Goal: Task Accomplishment & Management: Use online tool/utility

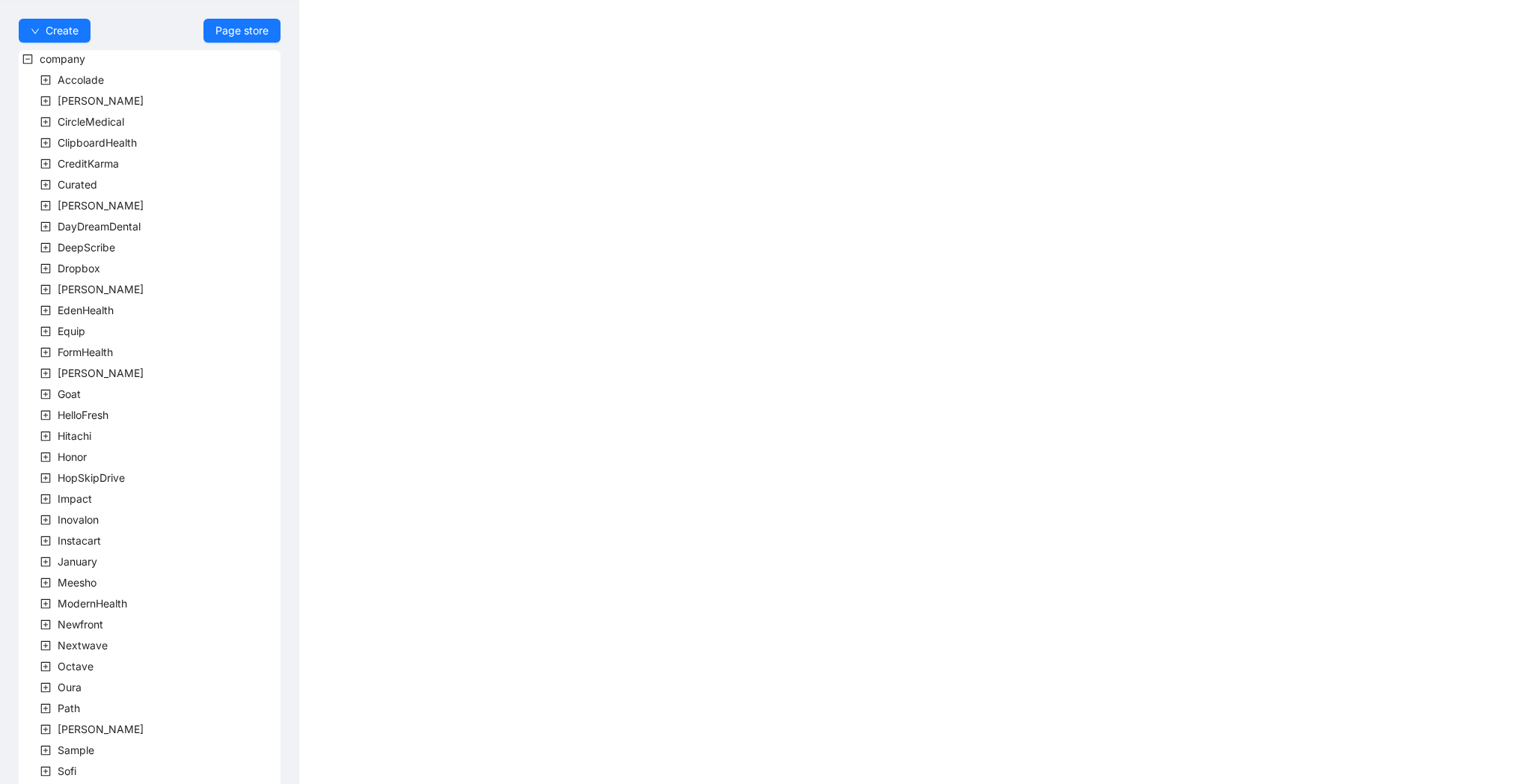
scroll to position [185, 0]
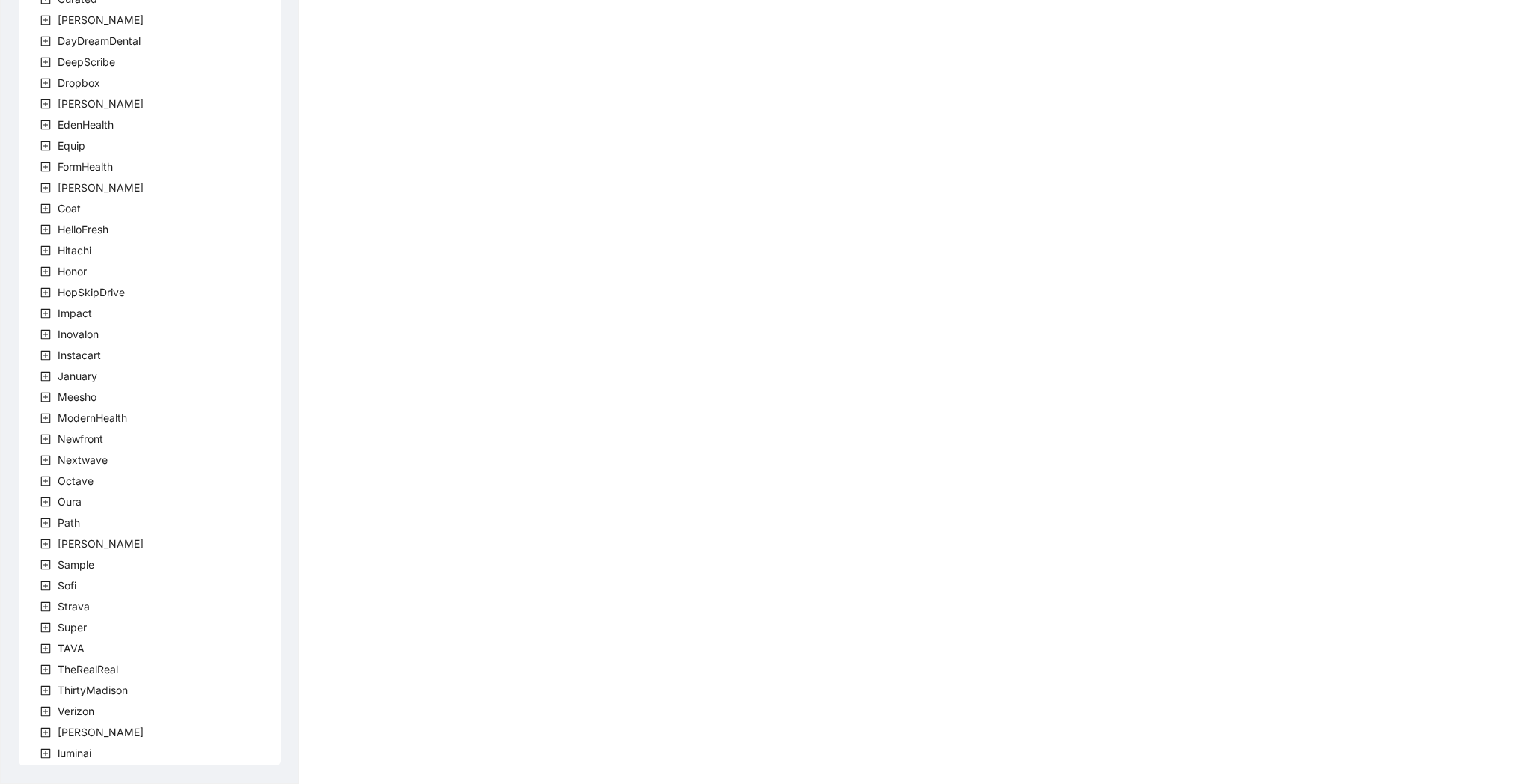
click at [51, 648] on span at bounding box center [45, 648] width 18 height 18
click at [88, 666] on span "team" at bounding box center [88, 669] width 25 height 12
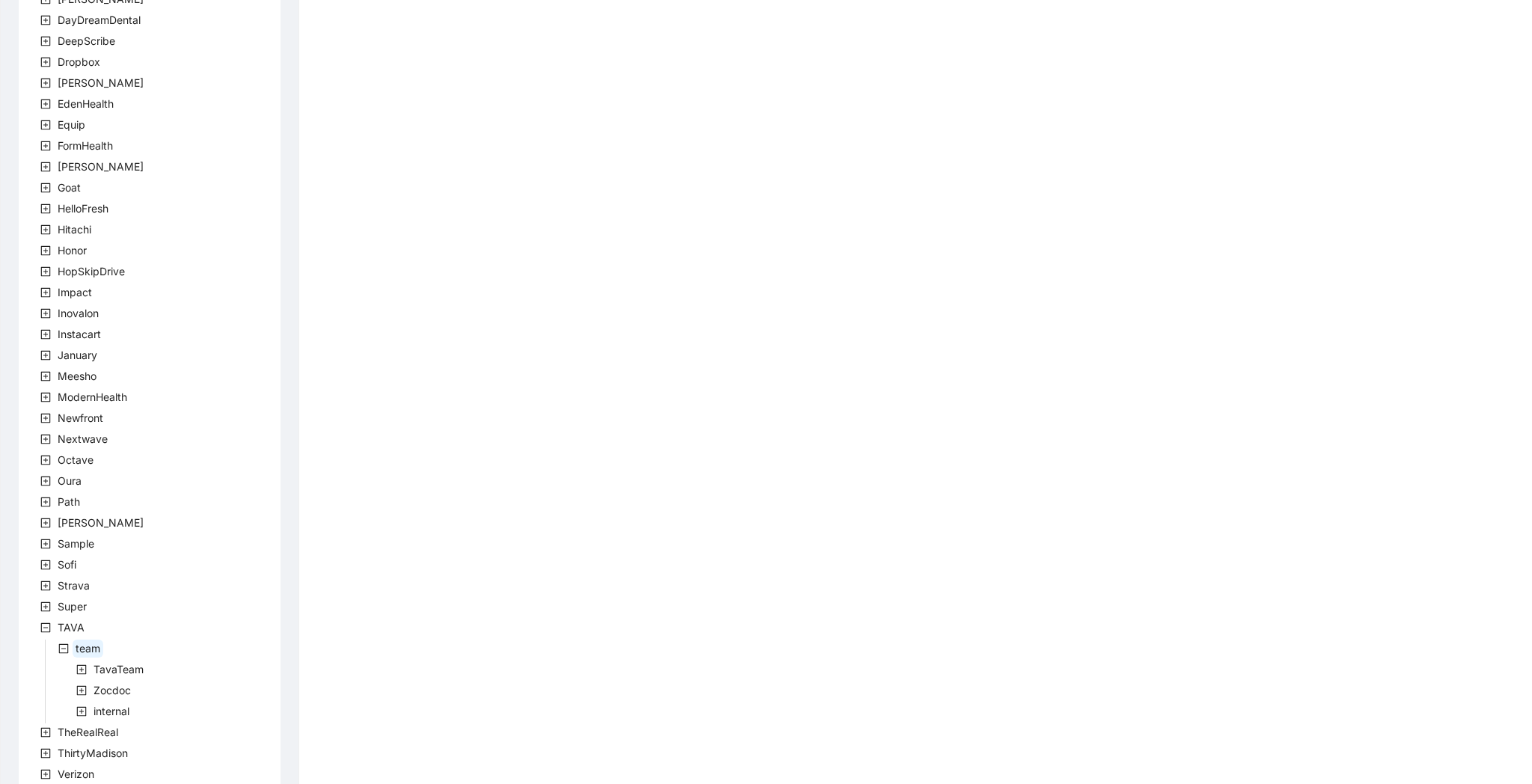
scroll to position [269, 0]
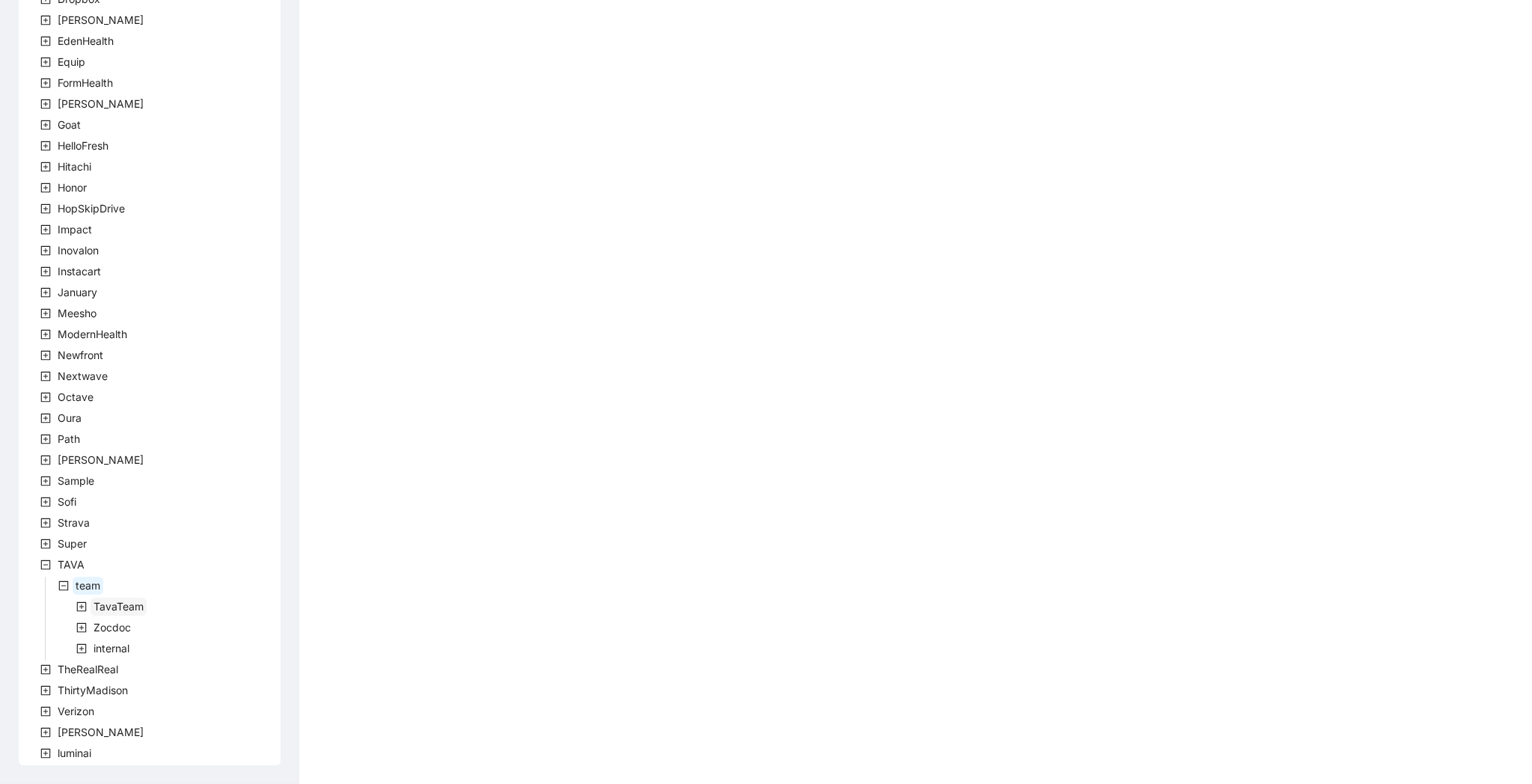
click at [114, 614] on span "TavaTeam" at bounding box center [119, 606] width 56 height 18
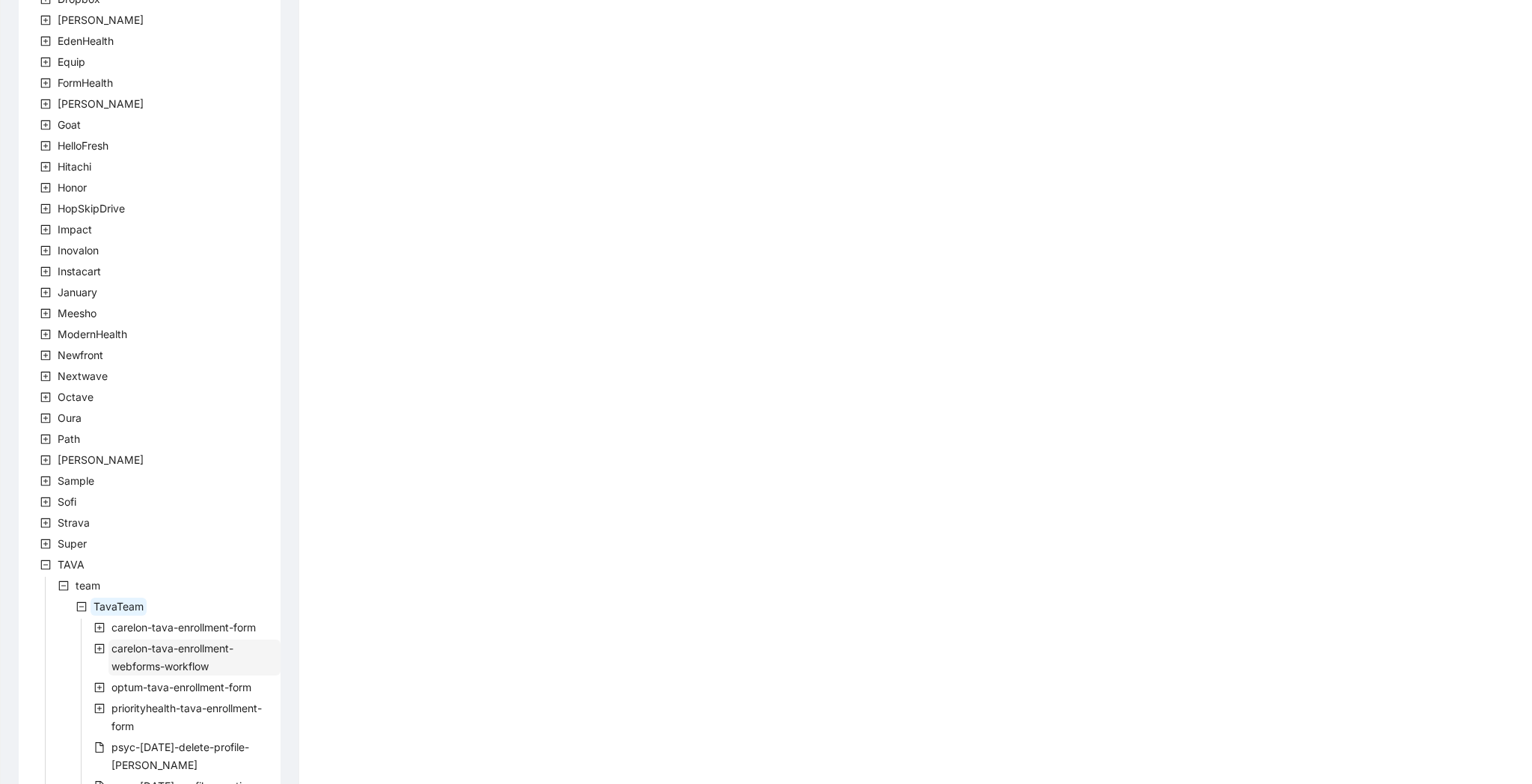
scroll to position [778, 0]
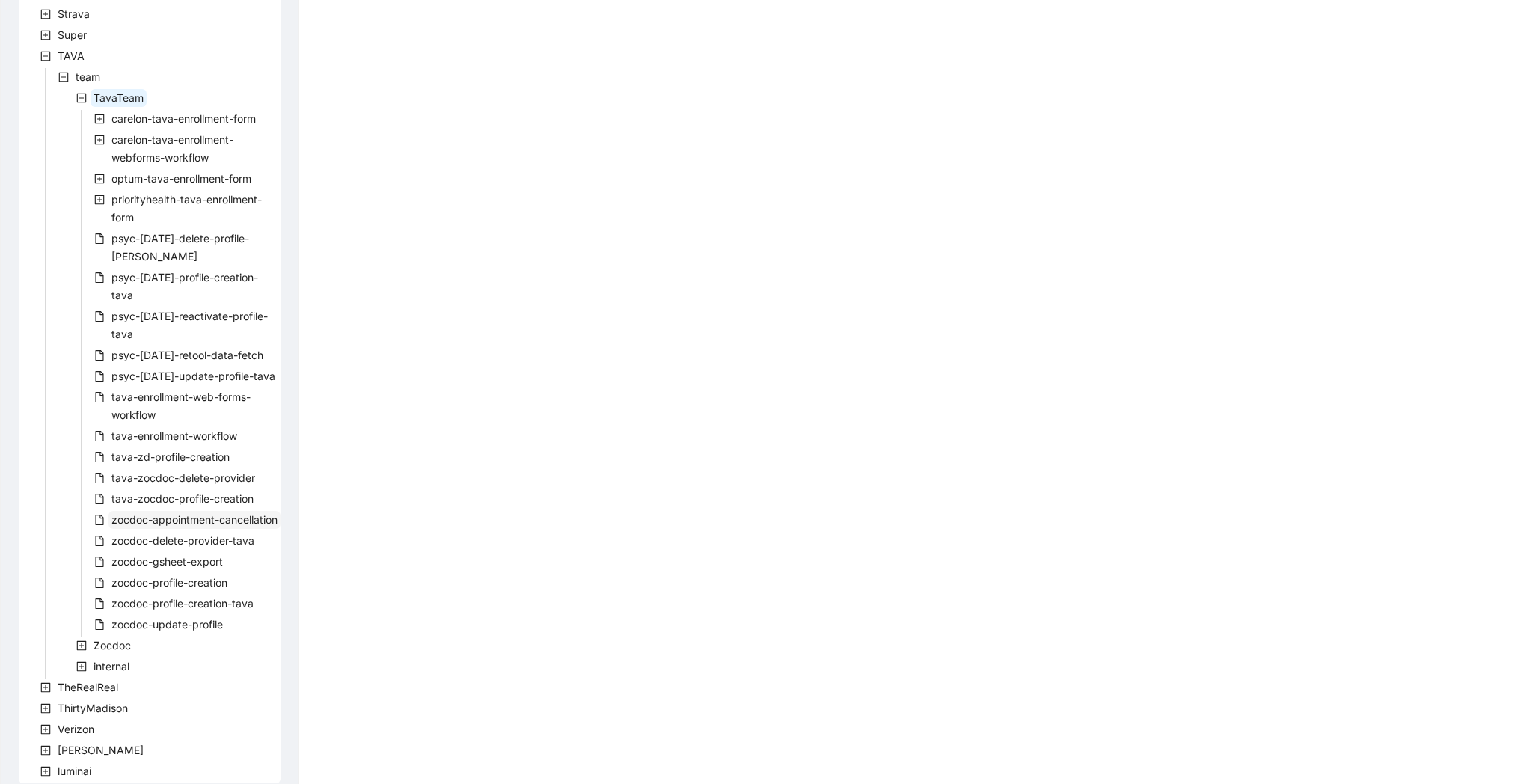
click at [221, 511] on span "zocdoc-appointment-cancellation" at bounding box center [195, 520] width 172 height 18
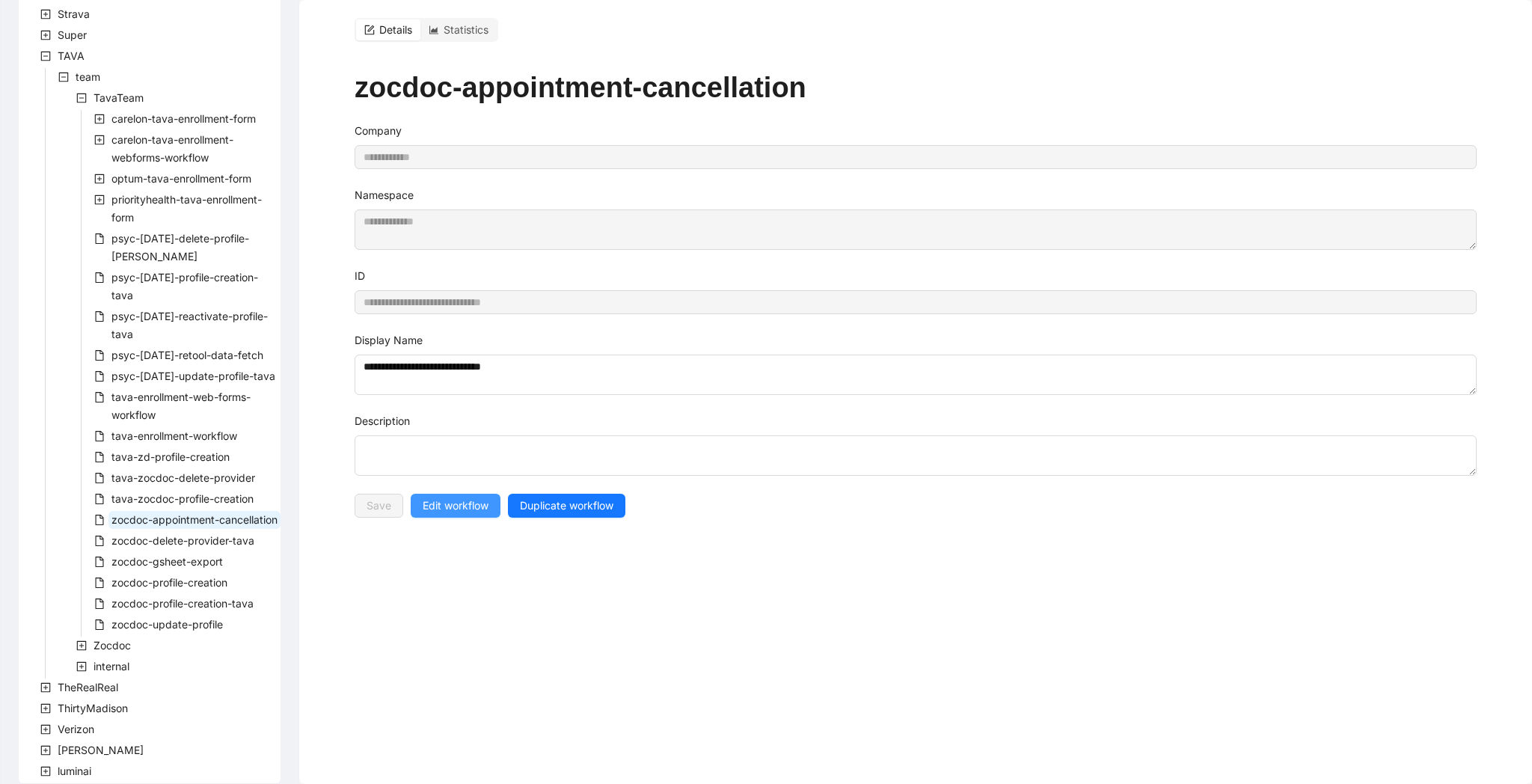
click at [483, 497] on span "Edit workflow" at bounding box center [455, 505] width 66 height 16
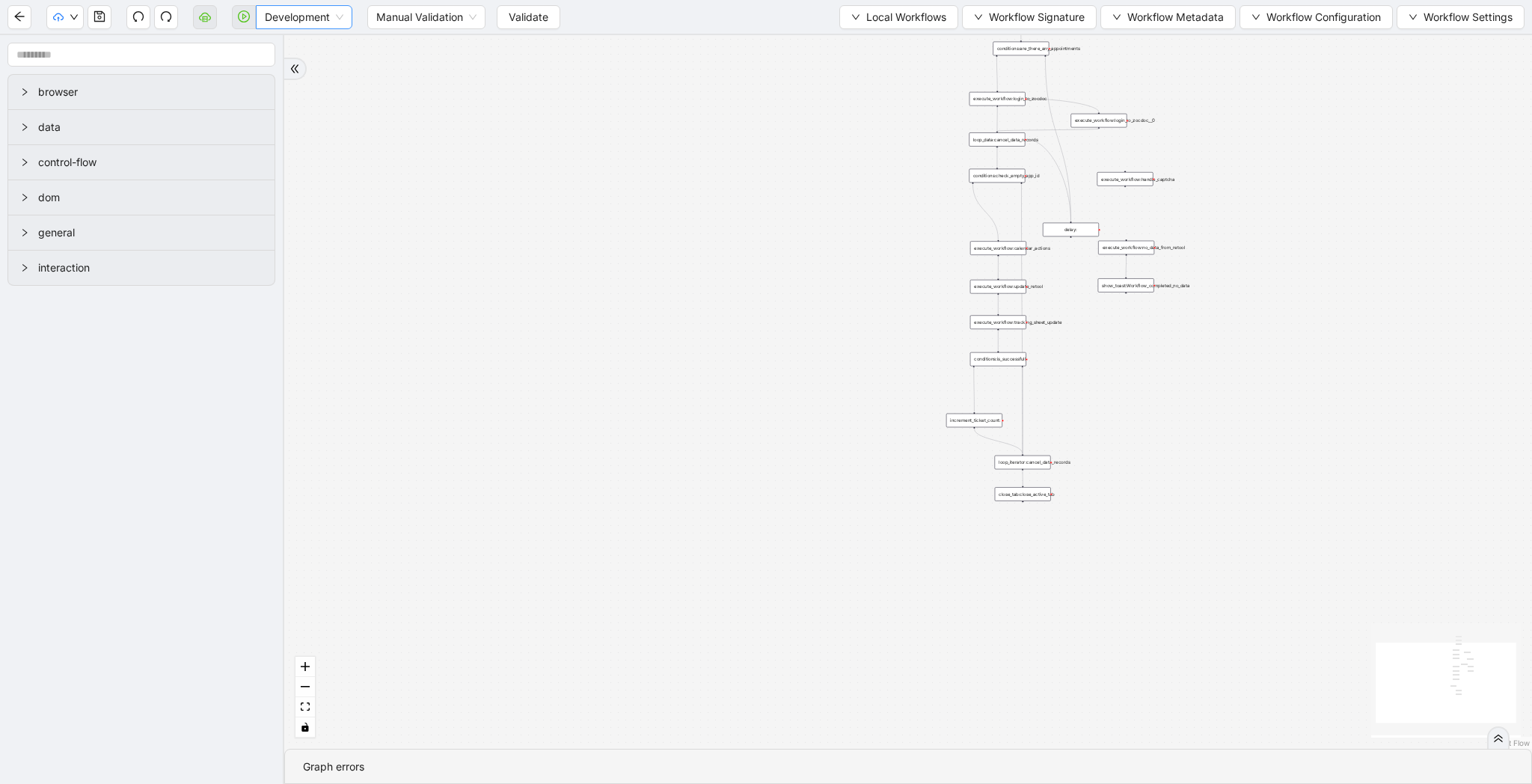
click at [274, 22] on span "Development" at bounding box center [303, 17] width 78 height 22
click at [288, 81] on div "Production" at bounding box center [304, 71] width 91 height 24
click at [517, 28] on button "Validate" at bounding box center [517, 17] width 64 height 24
click at [203, 19] on icon "cloud-server" at bounding box center [204, 18] width 5 height 5
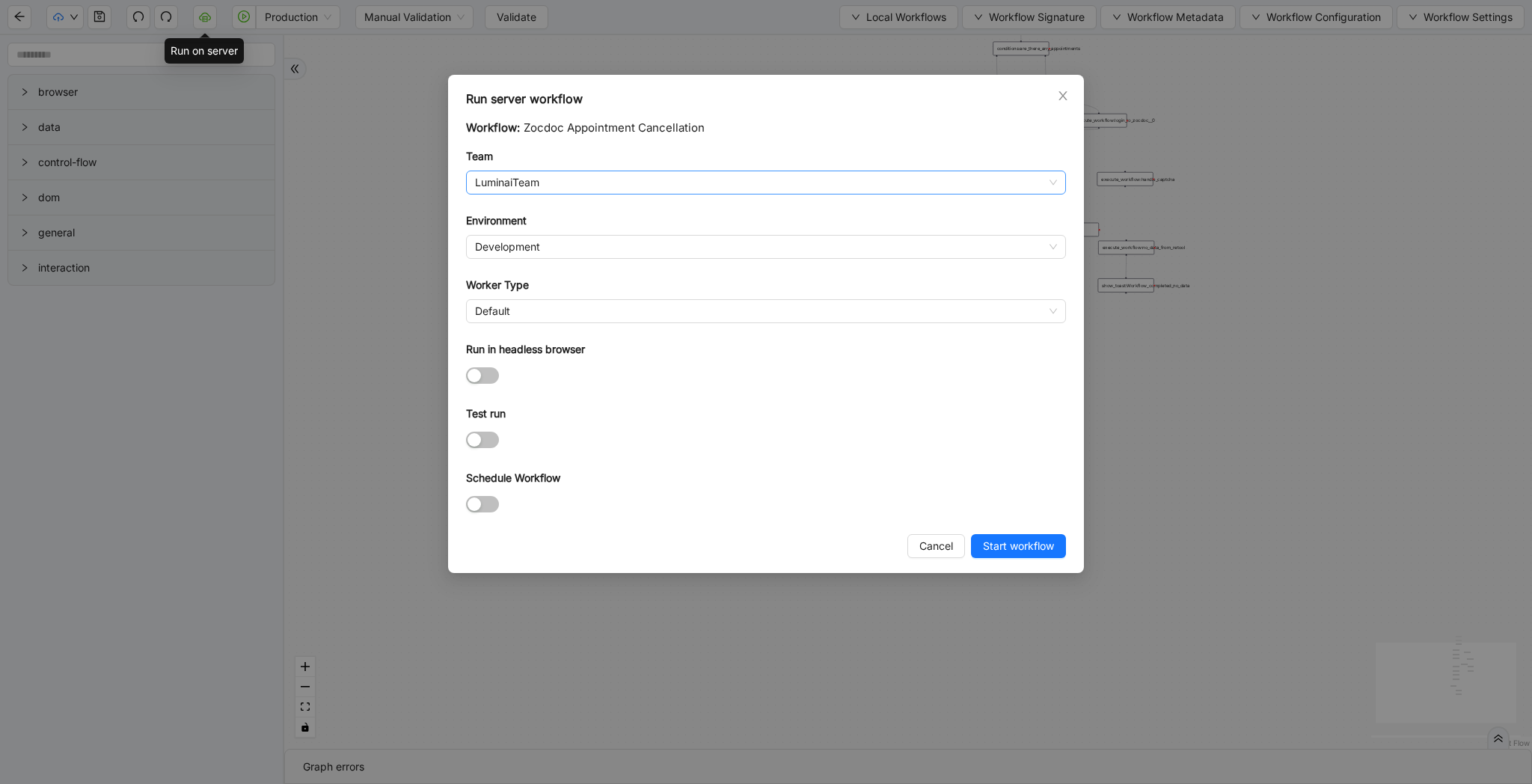
click at [559, 178] on span "LuminaiTeam" at bounding box center [766, 182] width 582 height 22
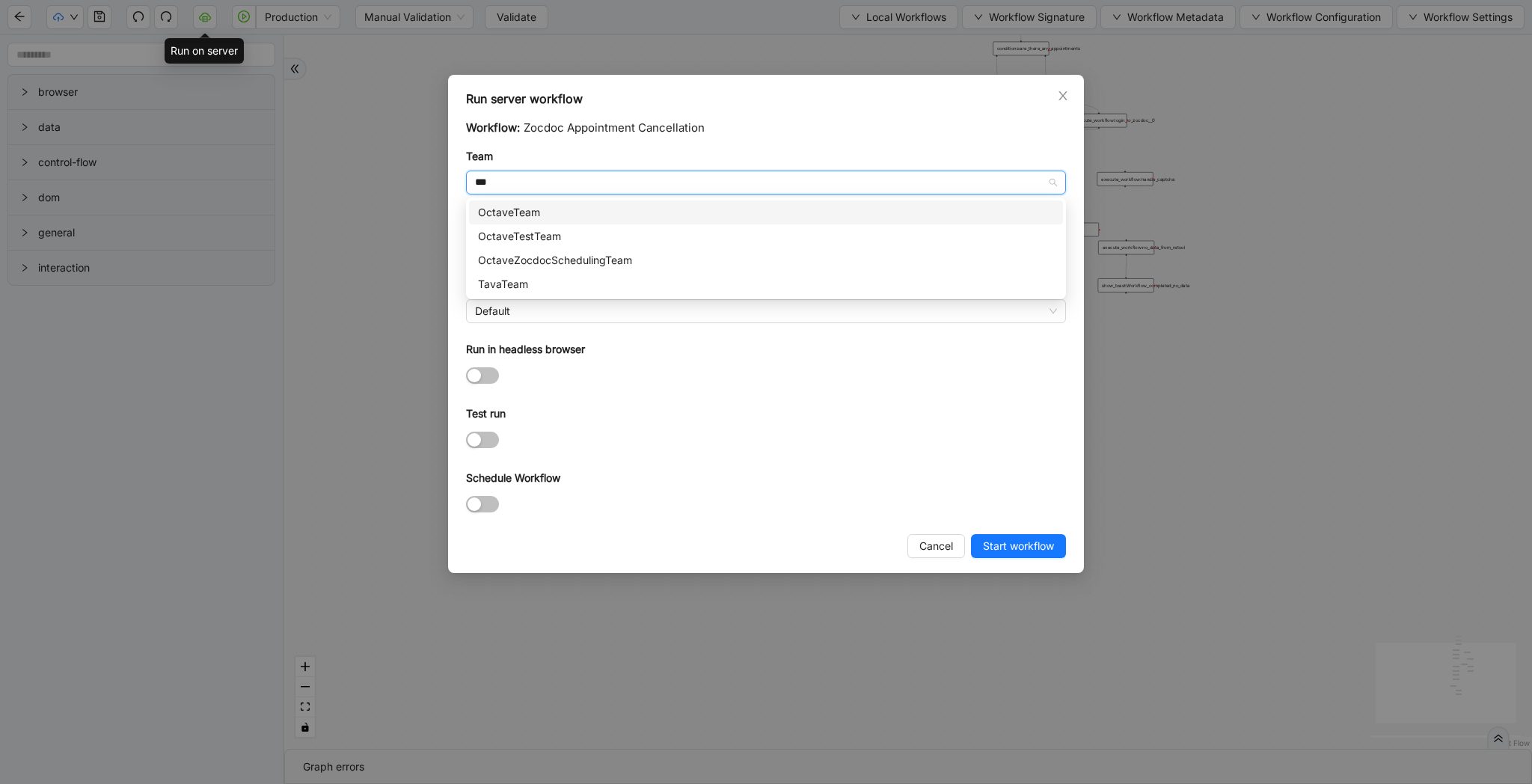
type input "****"
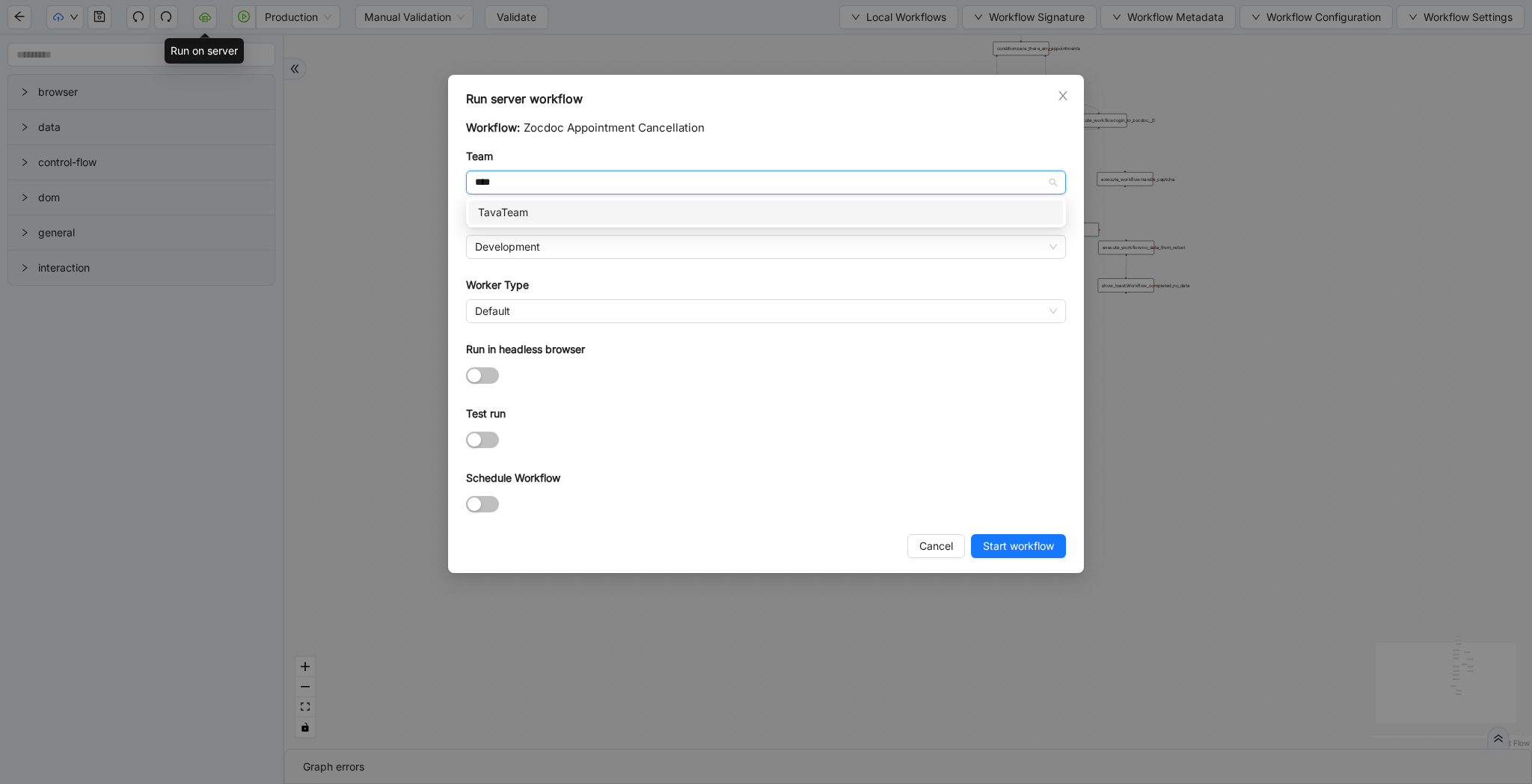
click at [545, 202] on div "TavaTeam" at bounding box center [766, 212] width 594 height 24
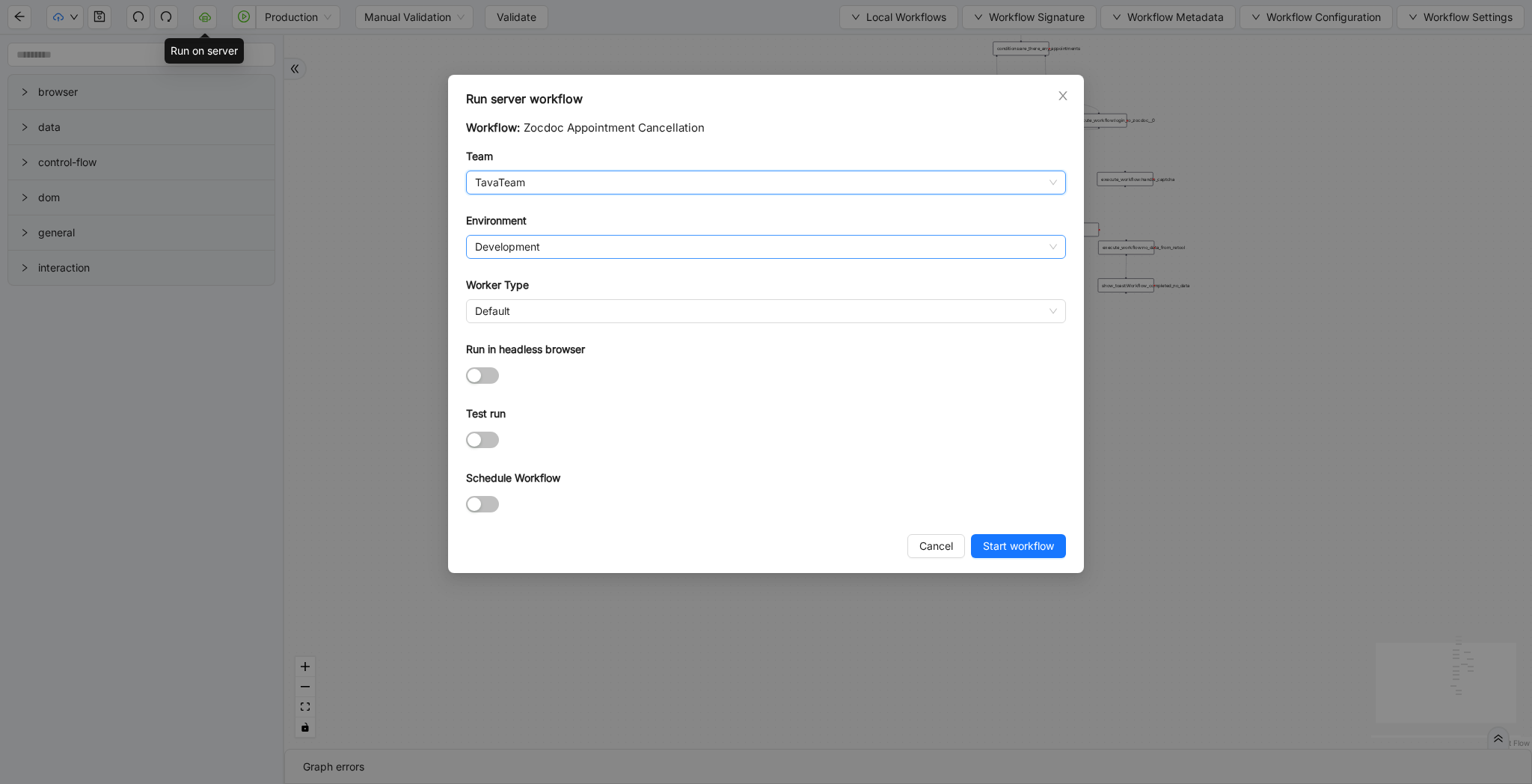
click at [545, 245] on span "Development" at bounding box center [766, 247] width 582 height 22
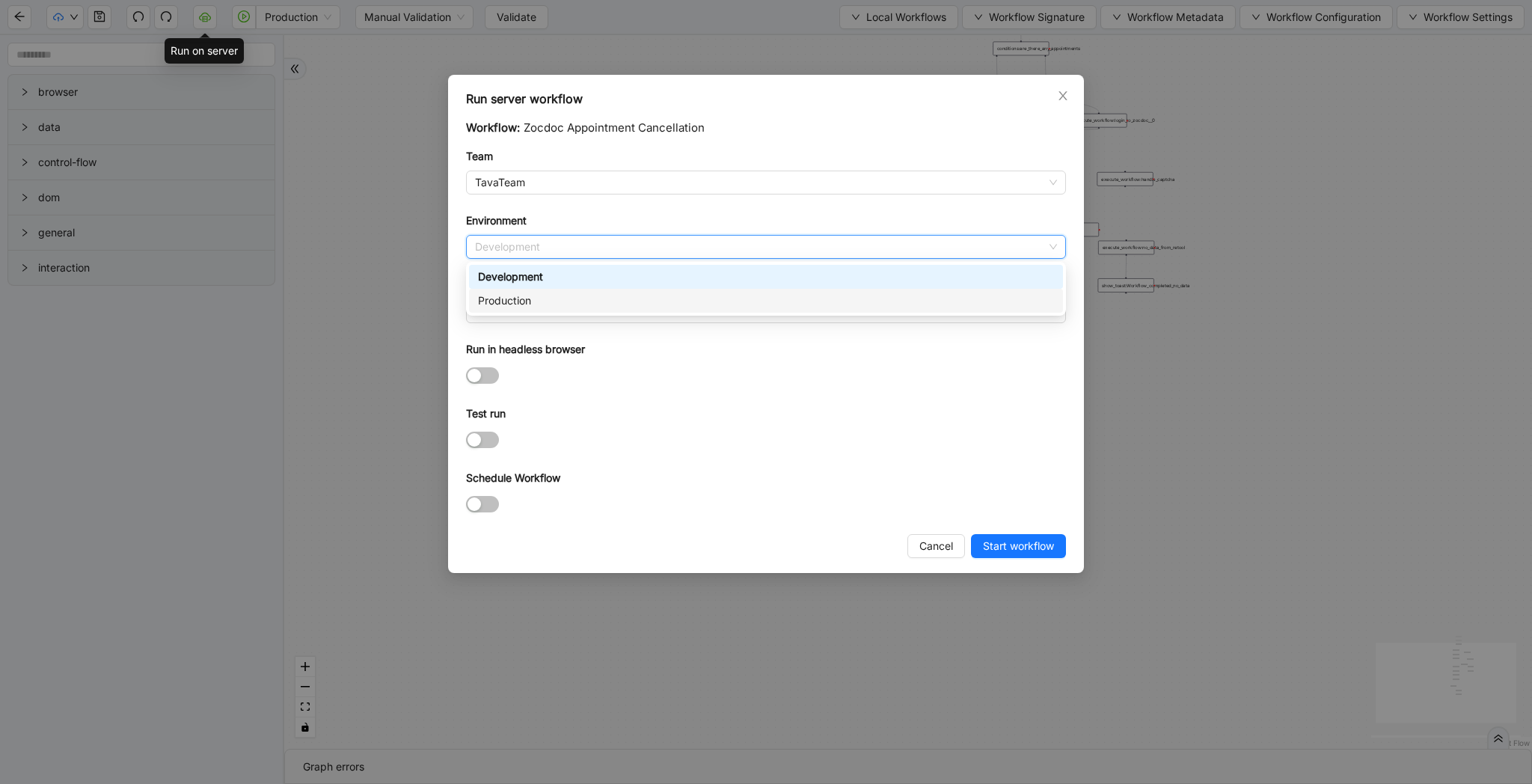
click at [550, 307] on div "Production" at bounding box center [766, 300] width 576 height 16
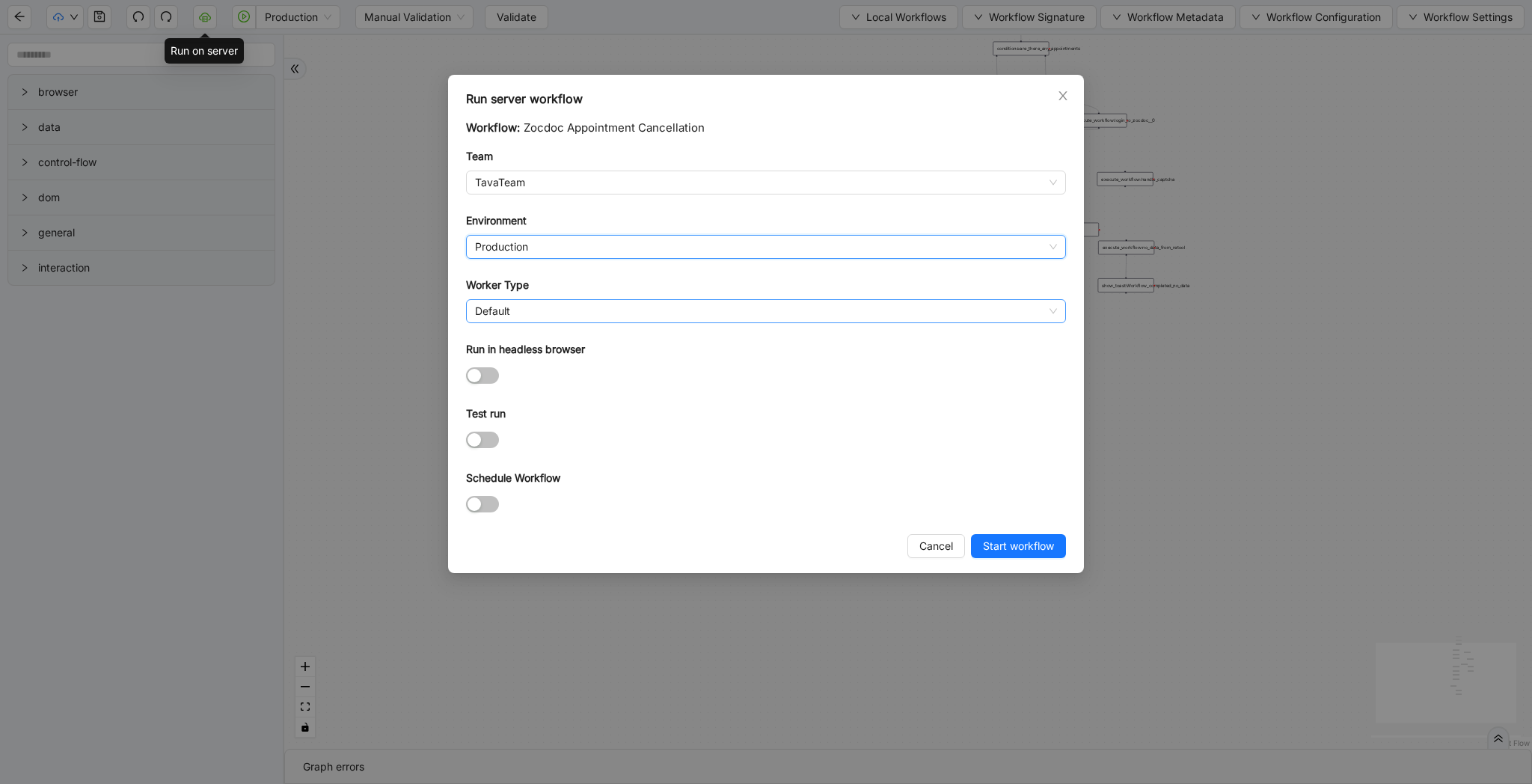
click at [547, 319] on span "Default" at bounding box center [766, 311] width 582 height 22
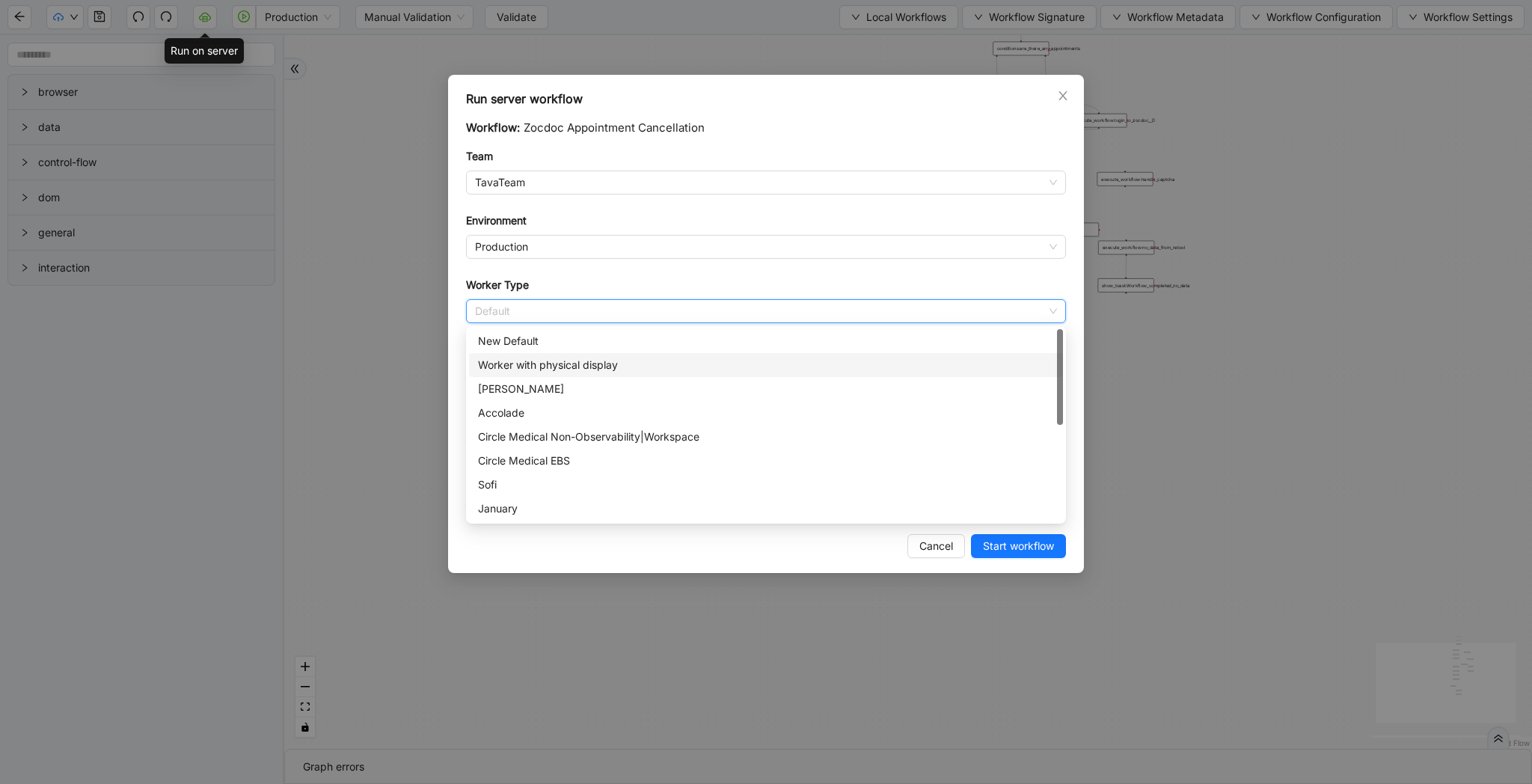
click at [562, 367] on div "Worker with physical display" at bounding box center [766, 364] width 576 height 16
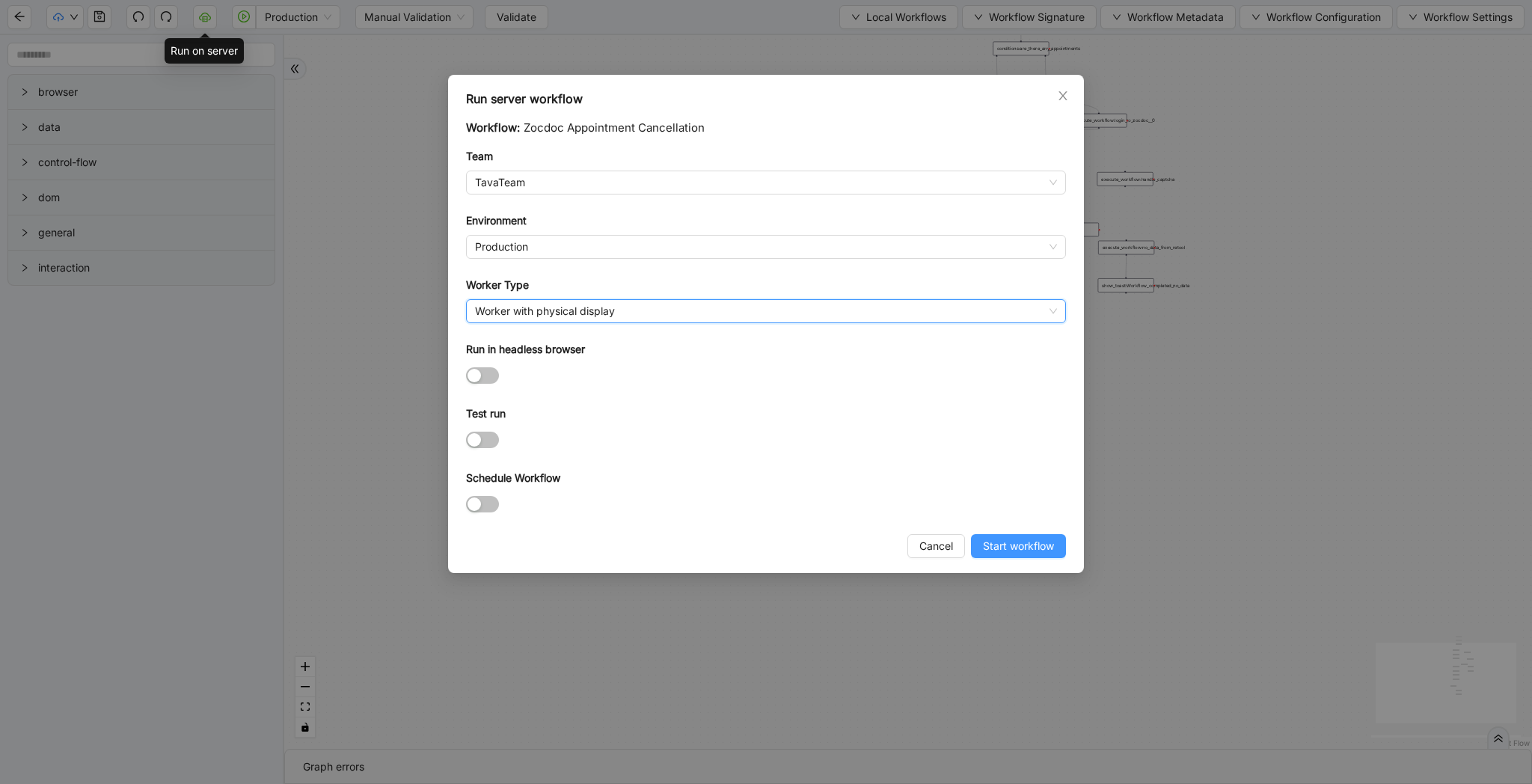
click at [1022, 552] on span "Start workflow" at bounding box center [1018, 546] width 71 height 16
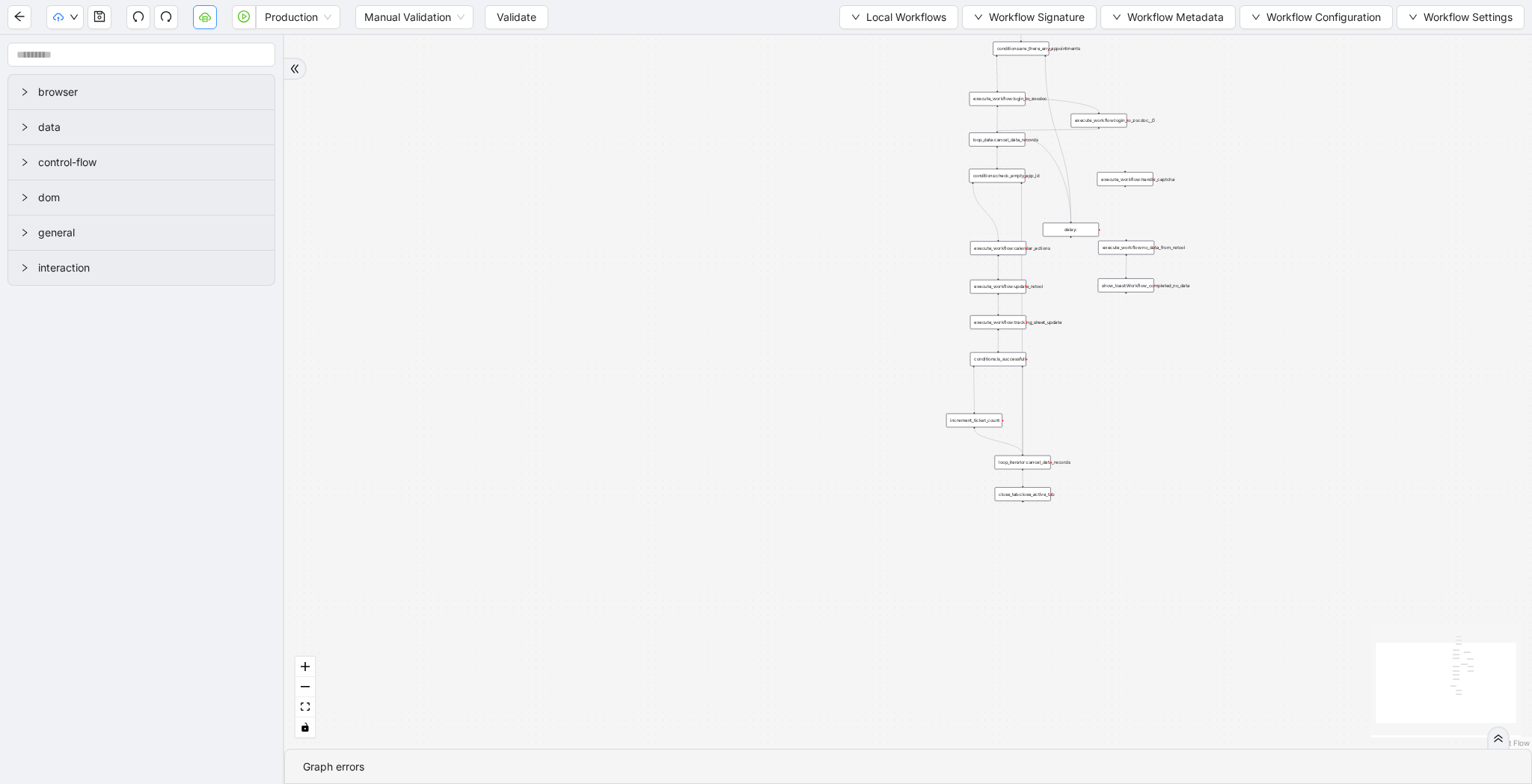
click at [195, 19] on button "button" at bounding box center [205, 17] width 24 height 24
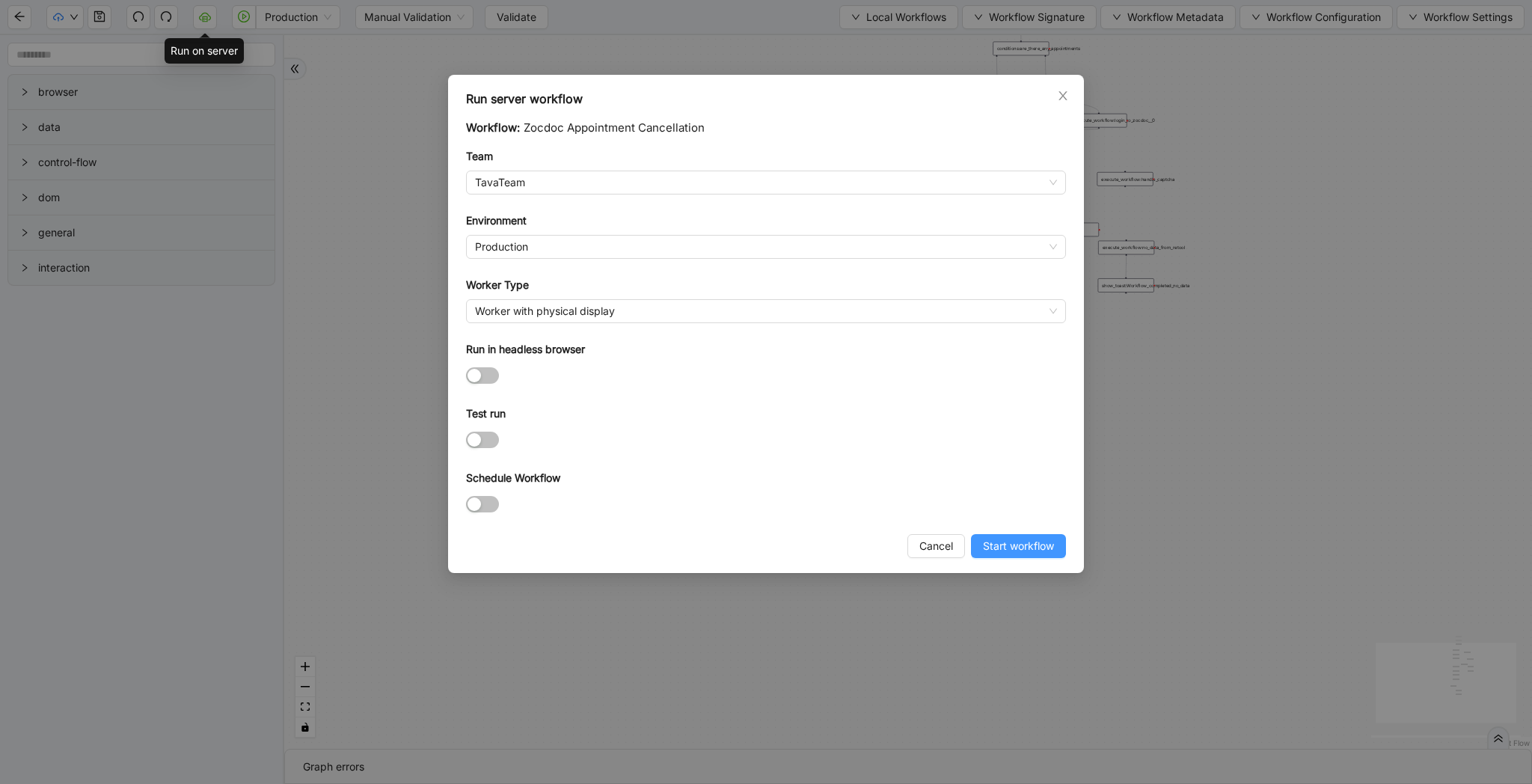
click at [1053, 551] on span "Start workflow" at bounding box center [1018, 546] width 71 height 16
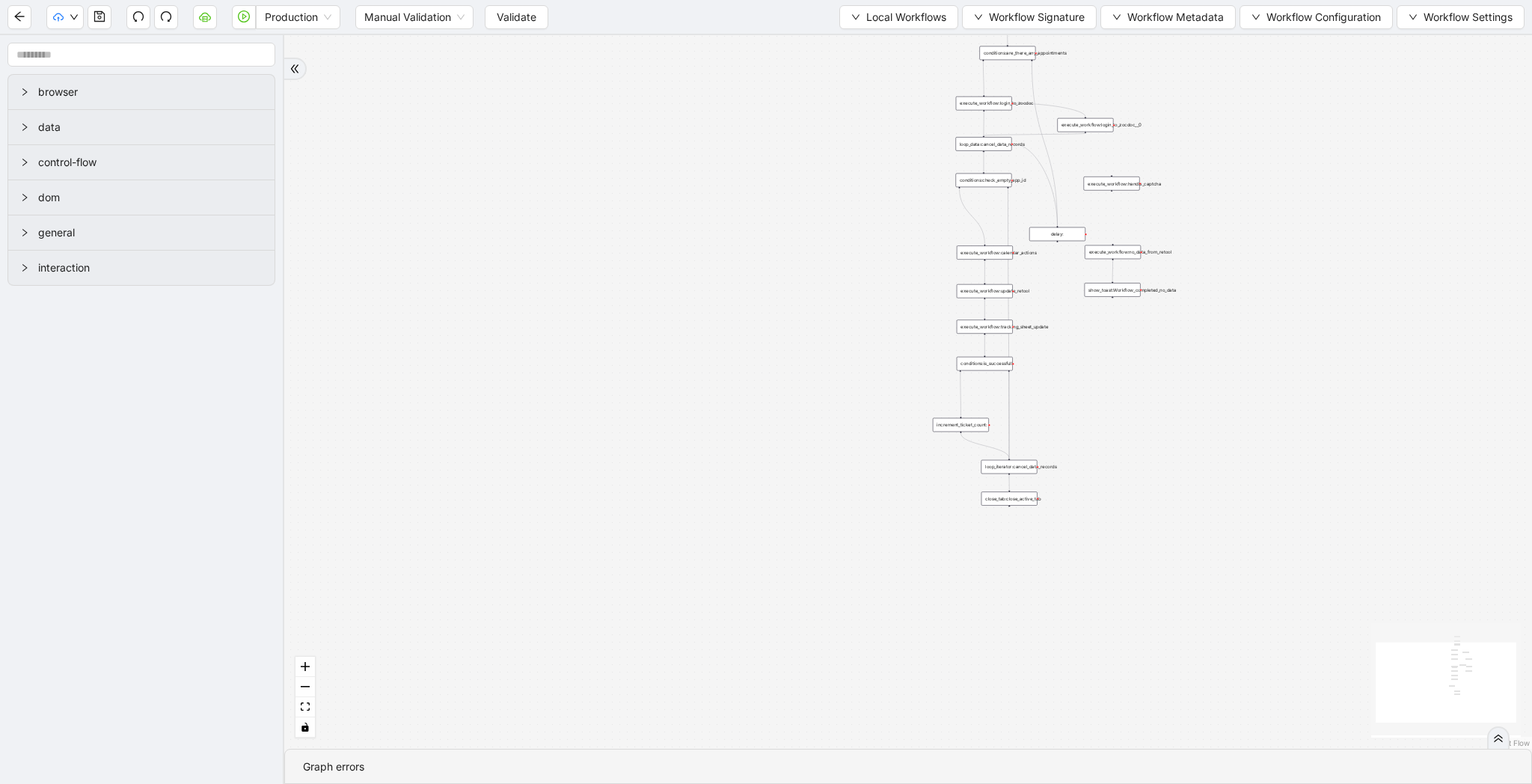
drag, startPoint x: 496, startPoint y: 176, endPoint x: 173, endPoint y: 443, distance: 419.1
click at [173, 443] on section "browser data control-flow dom general interaction trigger execute_workflow:fetc…" at bounding box center [766, 409] width 1532 height 749
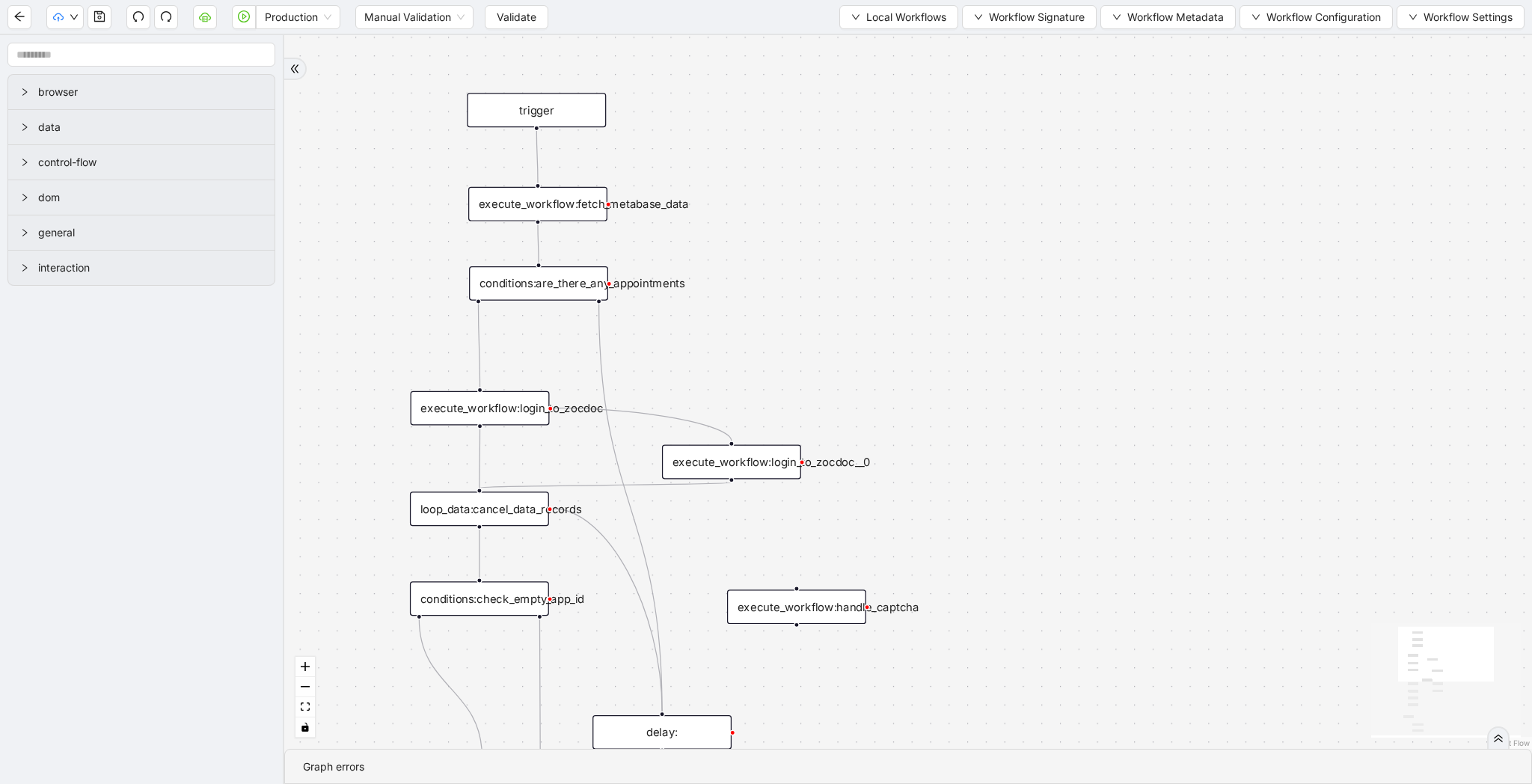
drag, startPoint x: 728, startPoint y: 352, endPoint x: 351, endPoint y: 352, distance: 377.0
click at [351, 352] on div "trigger execute_workflow:fetch_metabase_data execute_workflow:login_to_zocdoc e…" at bounding box center [908, 392] width 1248 height 713
click at [201, 18] on icon "cloud-server" at bounding box center [205, 16] width 12 height 12
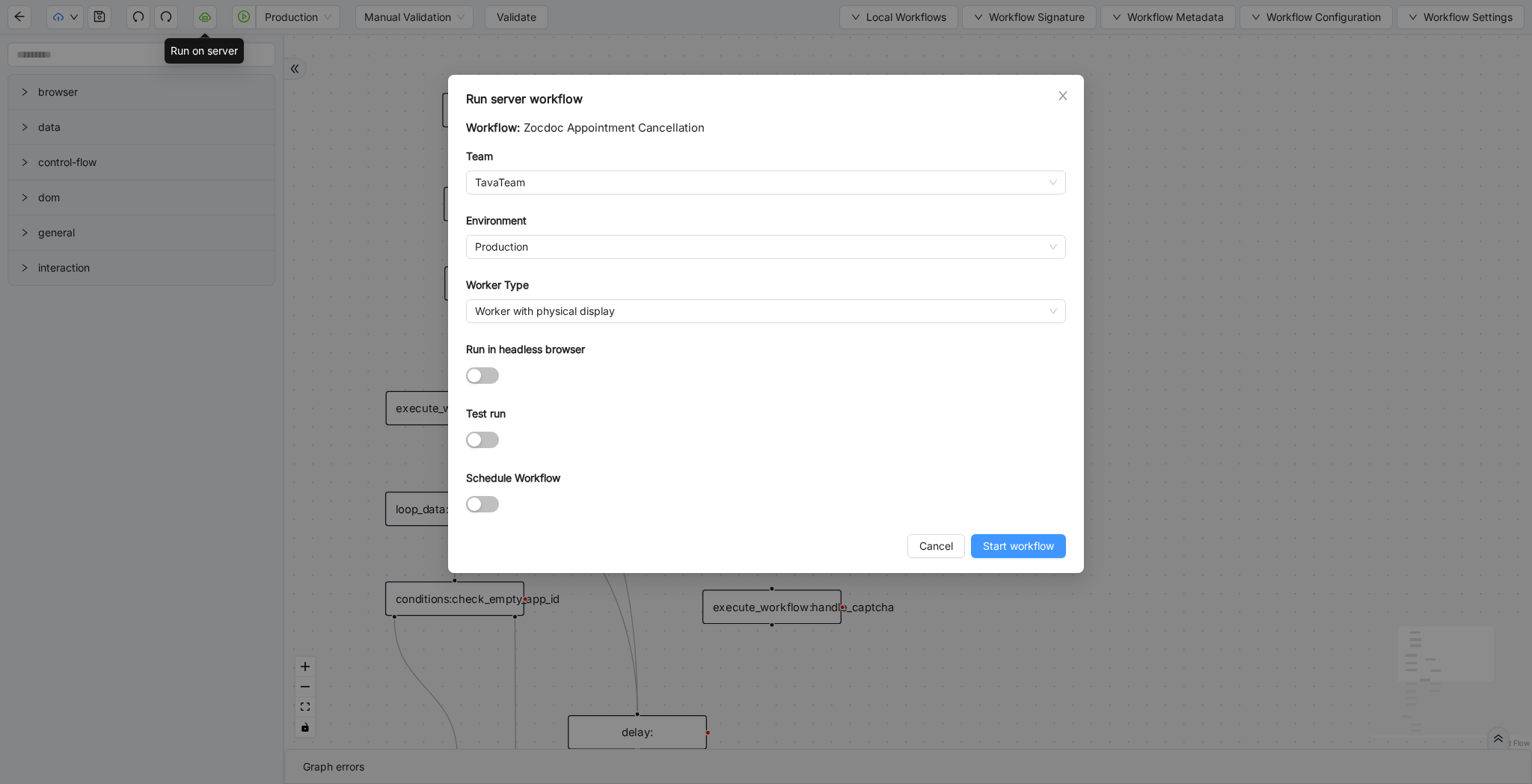
click at [1003, 551] on span "Start workflow" at bounding box center [1018, 546] width 71 height 16
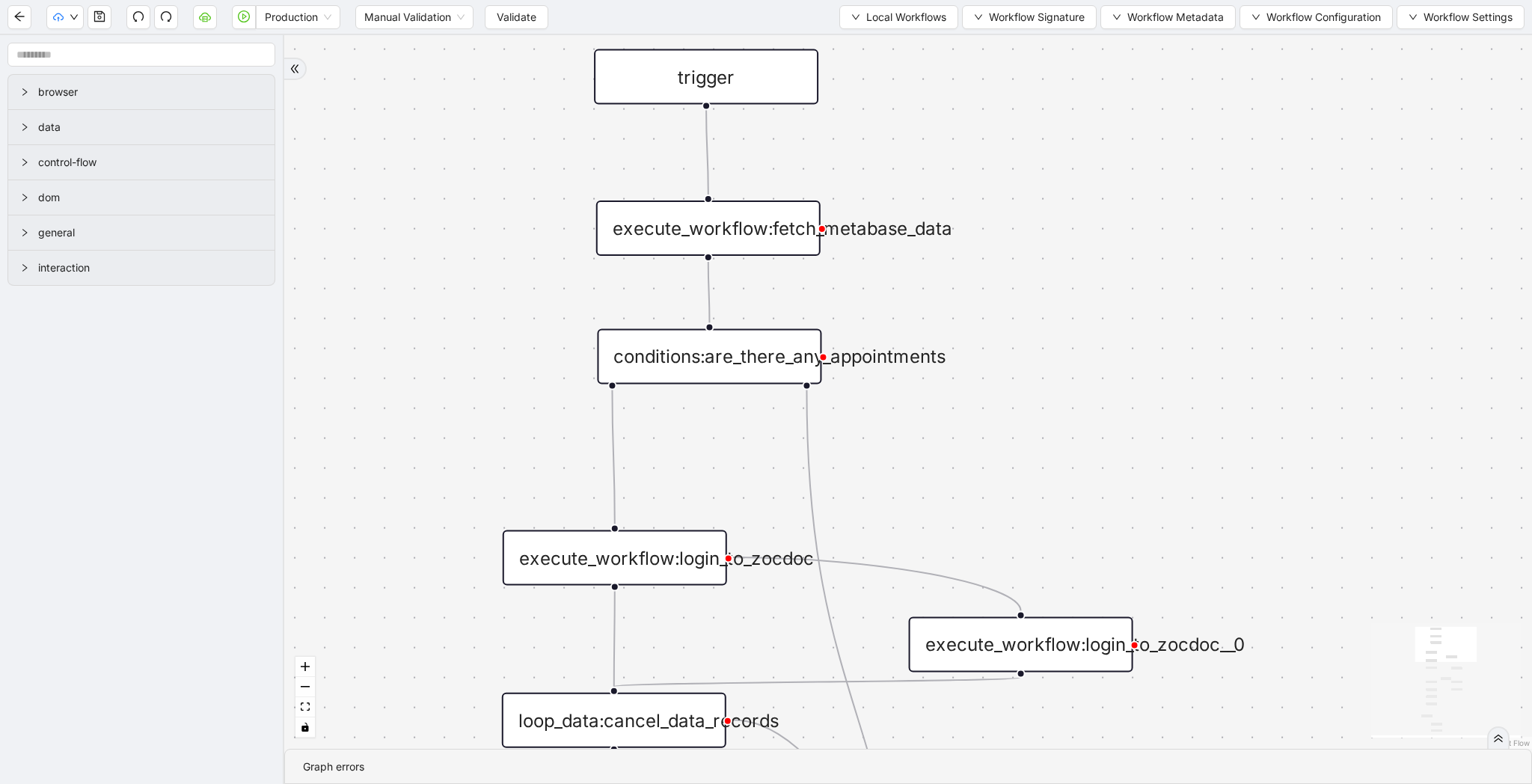
drag, startPoint x: 693, startPoint y: 146, endPoint x: 886, endPoint y: 158, distance: 193.4
click at [888, 158] on div "trigger execute_workflow:fetch_metabase_data execute_workflow:login_to_zocdoc e…" at bounding box center [908, 392] width 1248 height 713
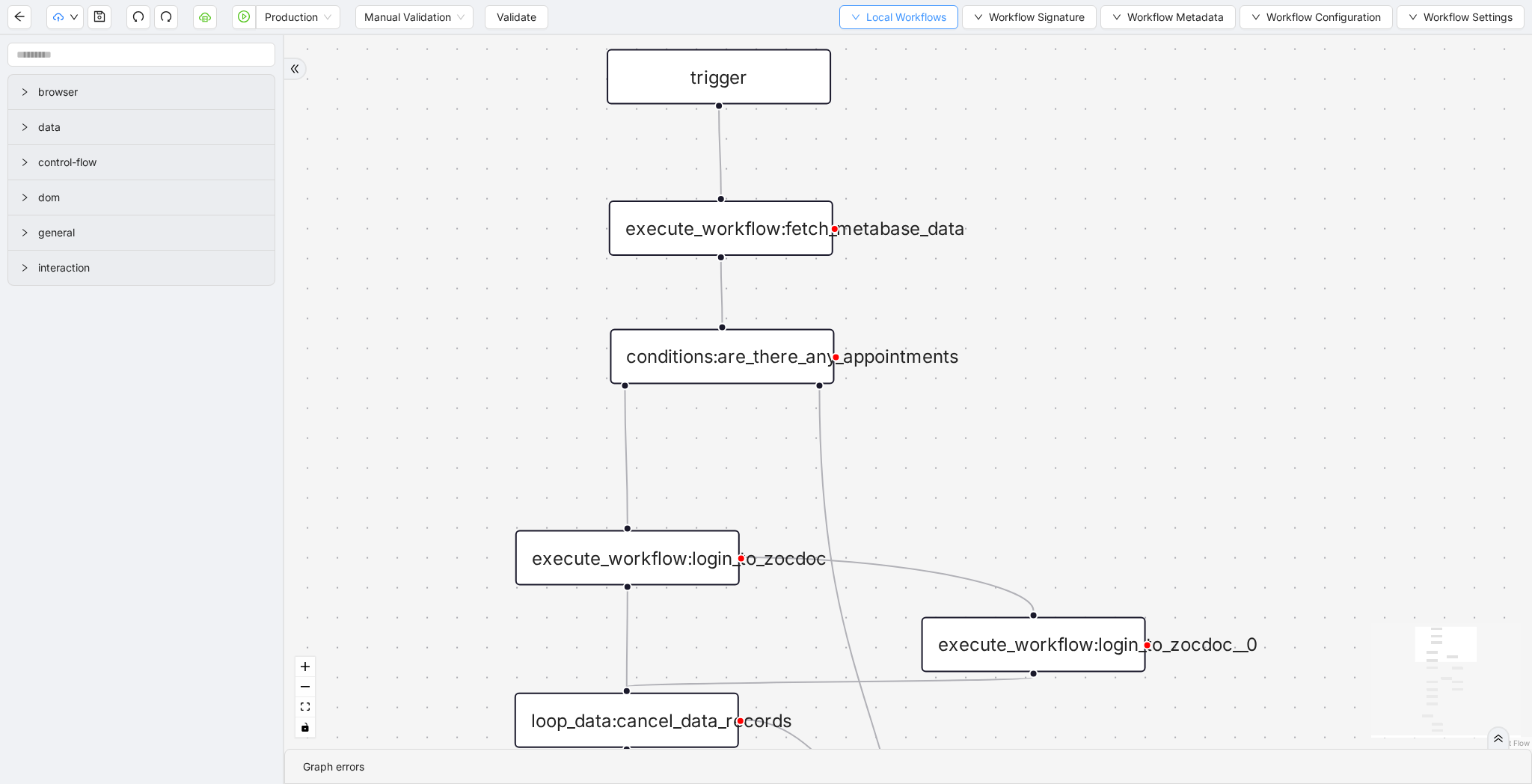
click at [878, 13] on span "Local Workflows" at bounding box center [906, 17] width 80 height 16
click at [877, 42] on span "Select" at bounding box center [891, 46] width 97 height 16
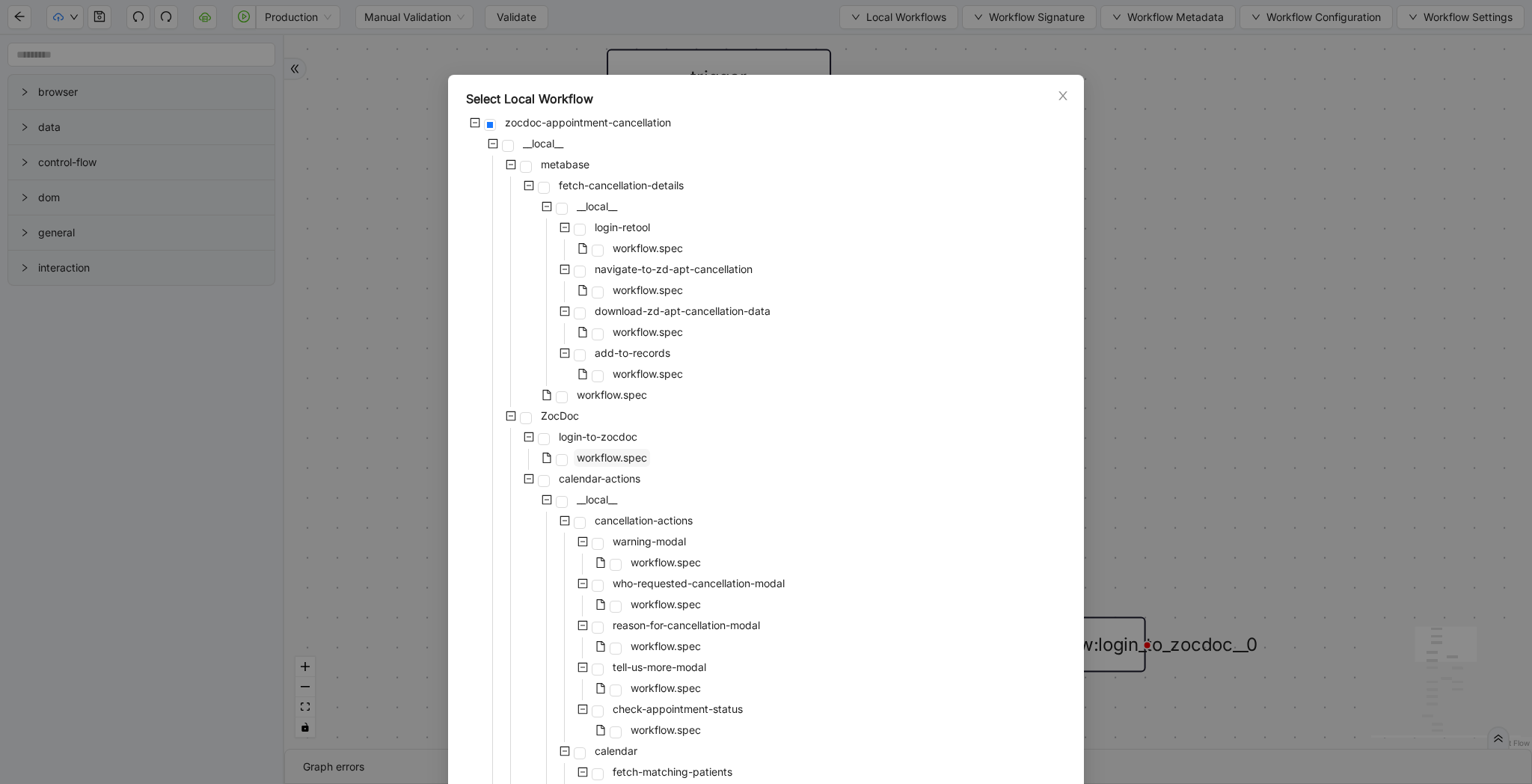
click at [612, 454] on span "workflow.spec" at bounding box center [612, 458] width 71 height 12
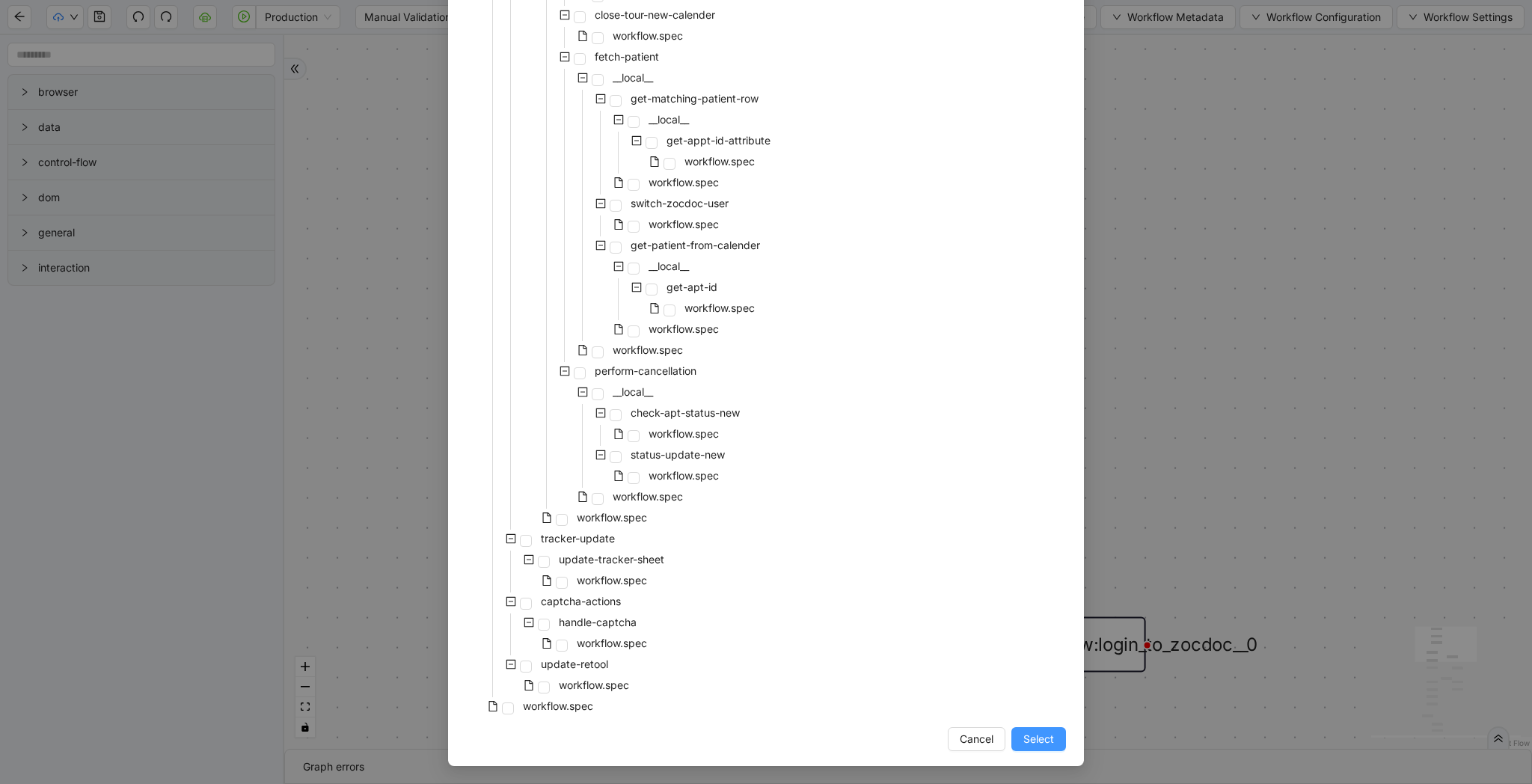
click at [1029, 733] on span "Select" at bounding box center [1039, 738] width 31 height 16
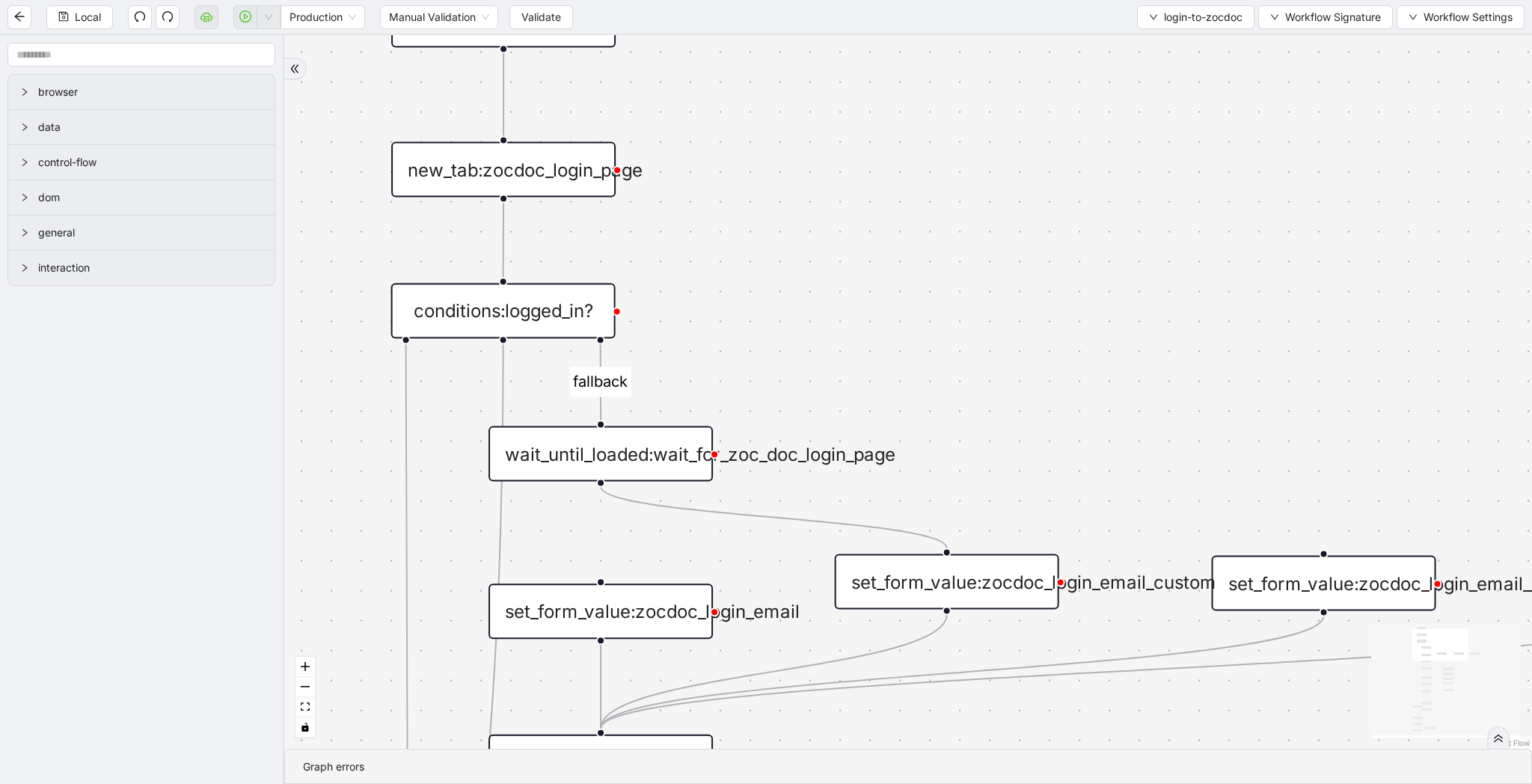
drag, startPoint x: 990, startPoint y: 416, endPoint x: 760, endPoint y: 359, distance: 237.0
click at [760, 359] on div "fallback success logged in logged in state 2 onError onError trigger new_tab:zo…" at bounding box center [908, 392] width 1248 height 713
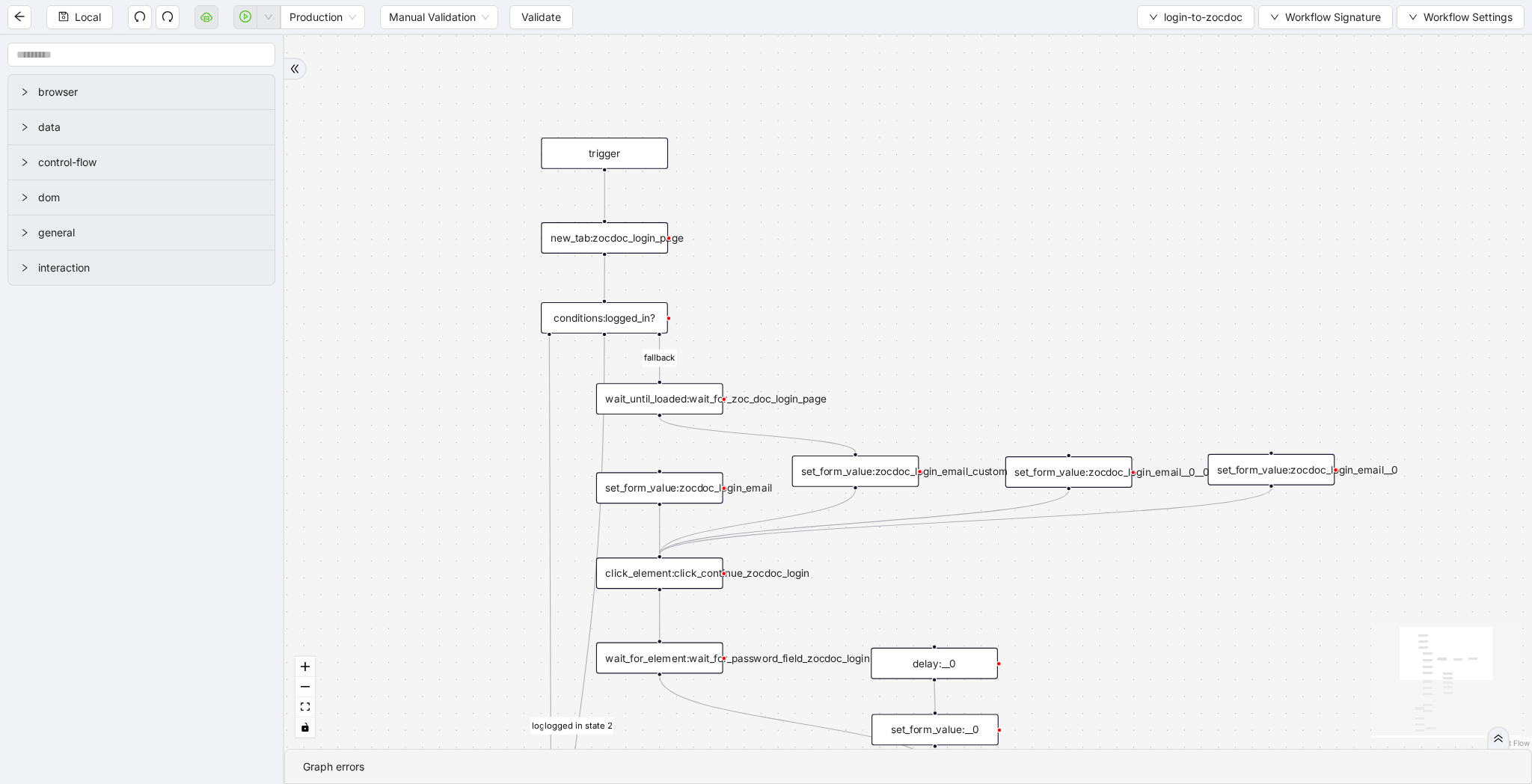
drag, startPoint x: 773, startPoint y: 364, endPoint x: 744, endPoint y: 295, distance: 74.8
click at [744, 295] on div "fallback success logged in logged in state 2 onError onError trigger new_tab:zo…" at bounding box center [908, 392] width 1248 height 713
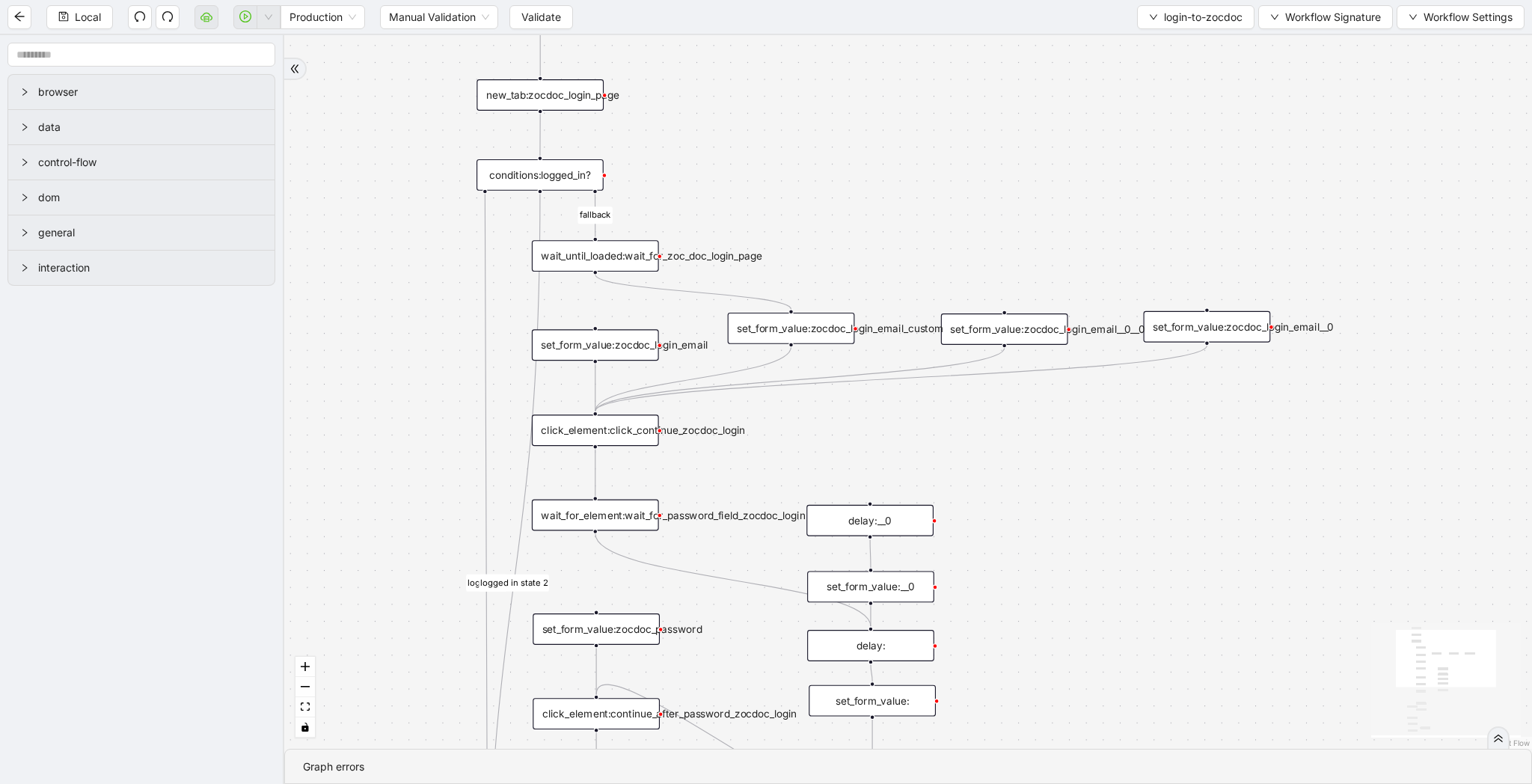
drag, startPoint x: 885, startPoint y: 359, endPoint x: 847, endPoint y: 261, distance: 105.1
click at [847, 261] on div "fallback success logged in logged in state 2 onError onError trigger new_tab:zo…" at bounding box center [908, 392] width 1248 height 713
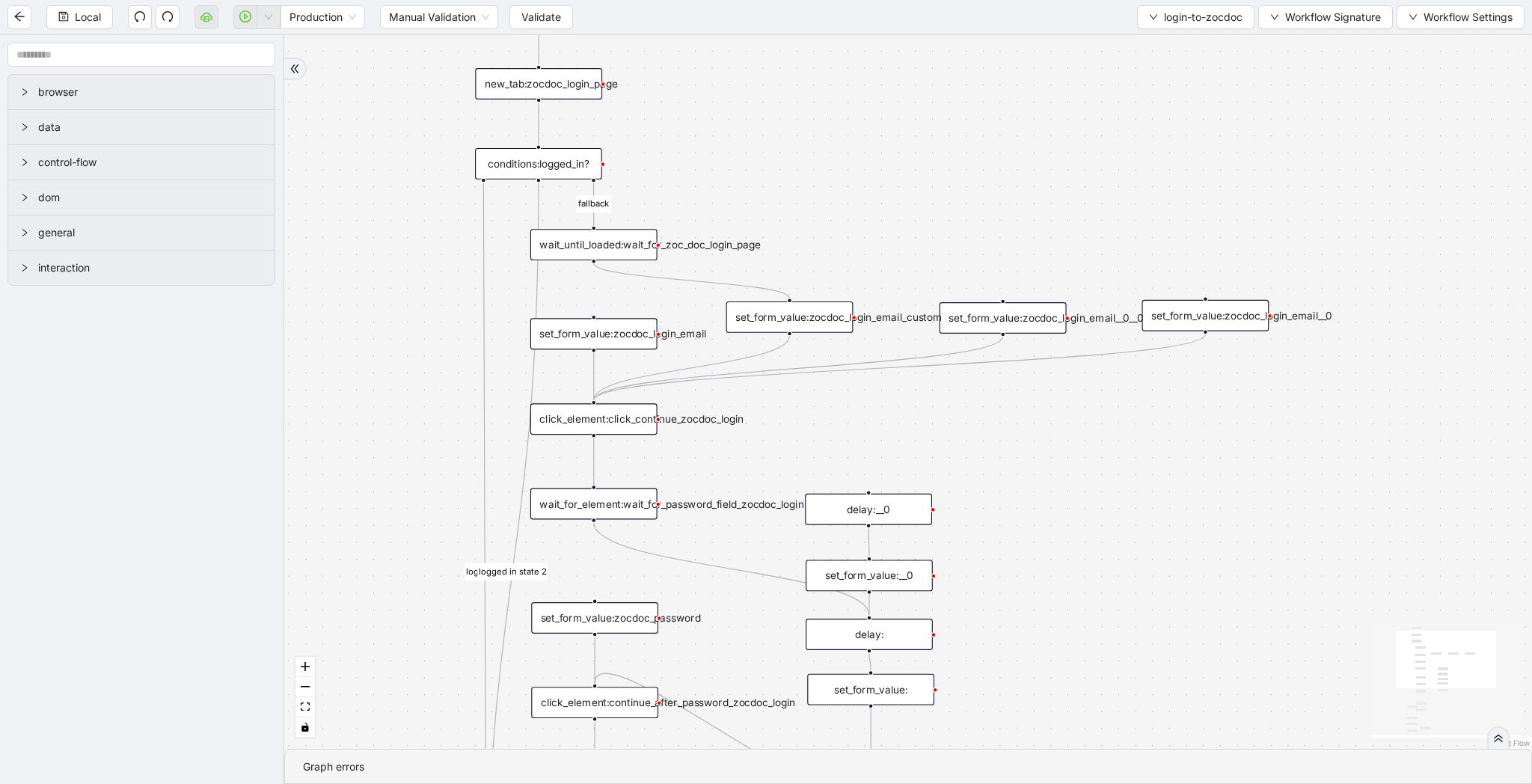
click at [821, 319] on div "set_form_value:zocdoc_login_email_custom" at bounding box center [790, 317] width 127 height 32
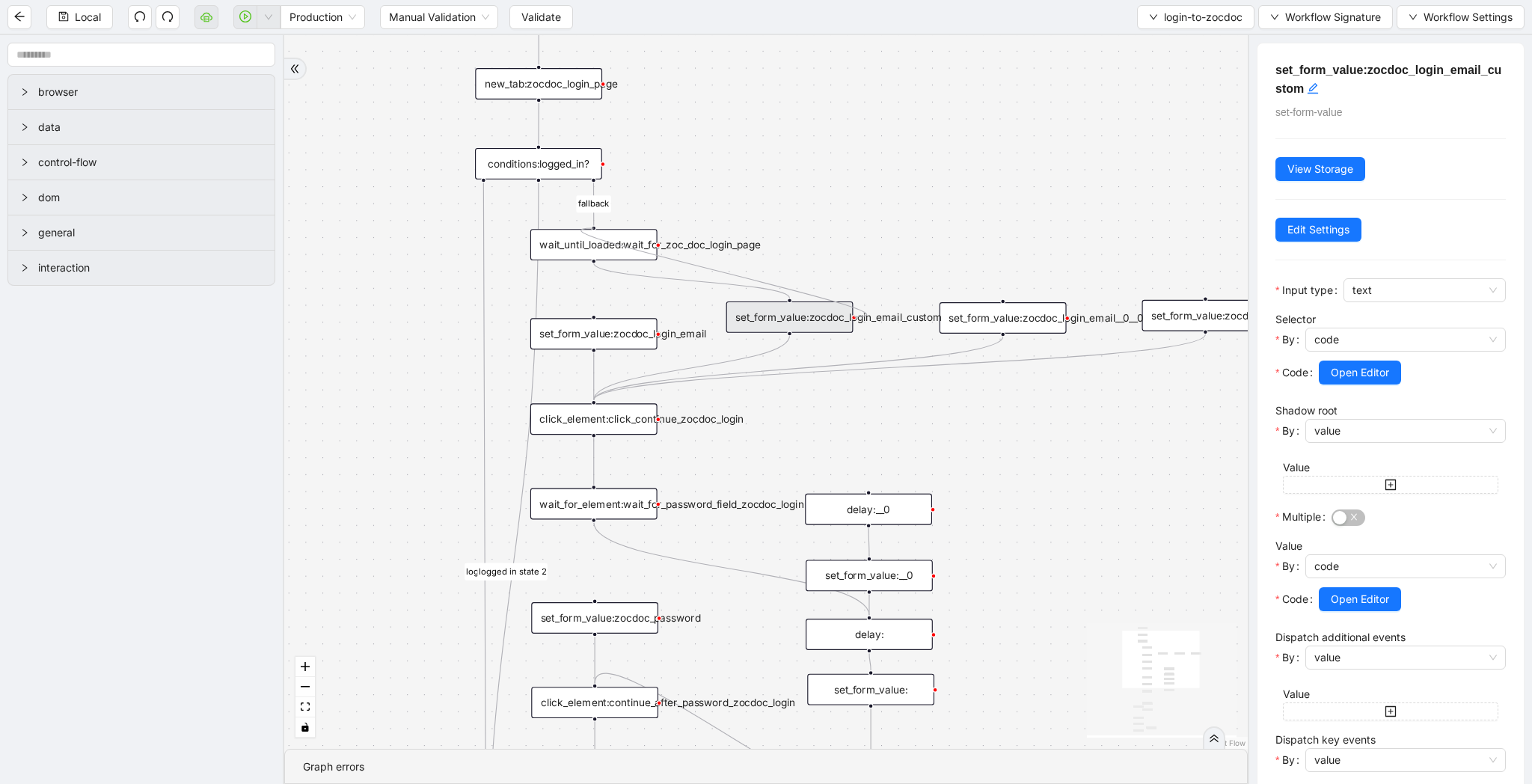
drag, startPoint x: 854, startPoint y: 314, endPoint x: 608, endPoint y: 231, distance: 259.6
click at [608, 231] on div "trigger new_tab:zocdoc_login_page wait_until_loaded:wait_for_zoc_doc_login_page…" at bounding box center [1020, 388] width 1091 height 808
click at [16, 19] on icon "arrow-left" at bounding box center [19, 16] width 12 height 12
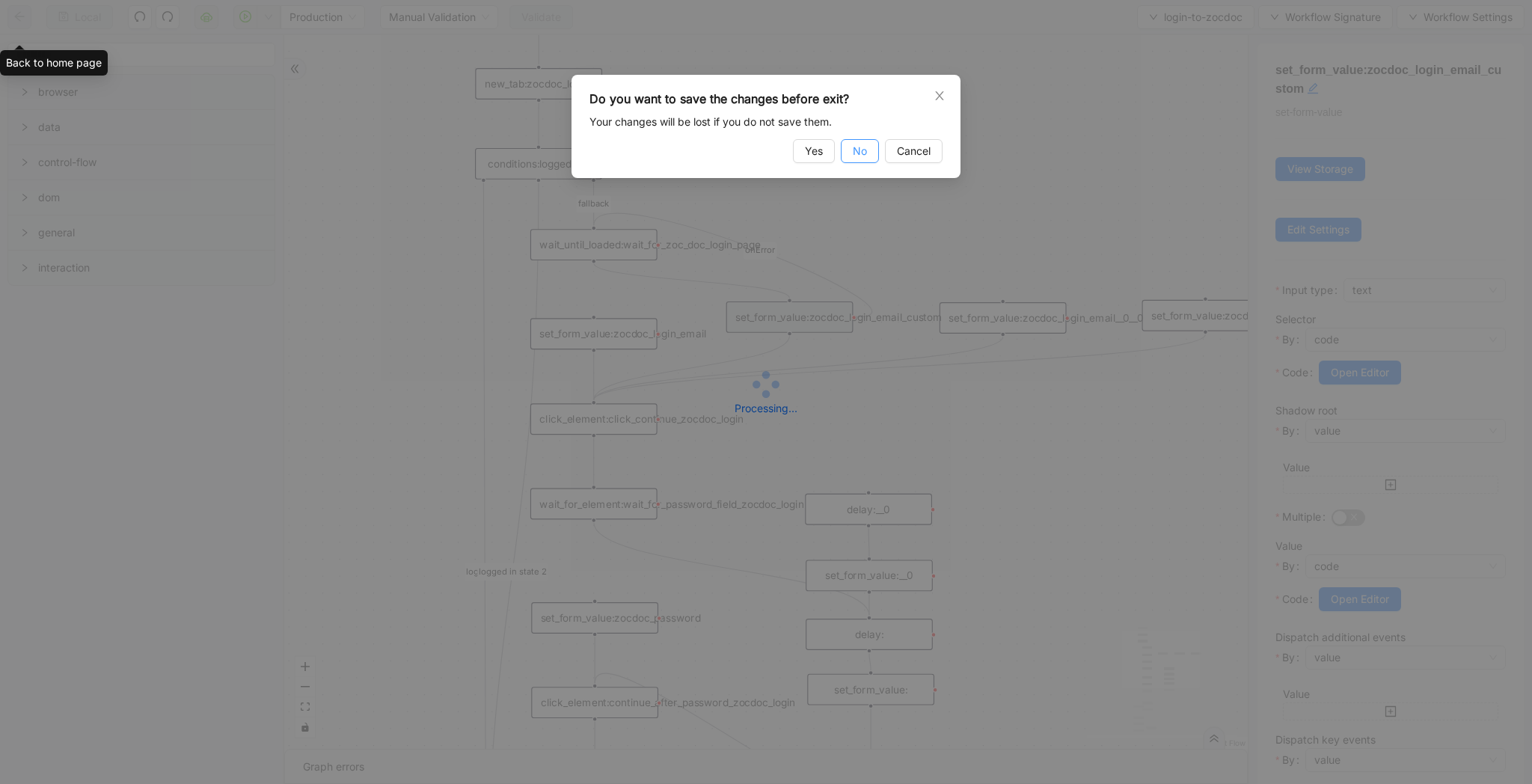
click at [853, 144] on span "No" at bounding box center [860, 150] width 14 height 16
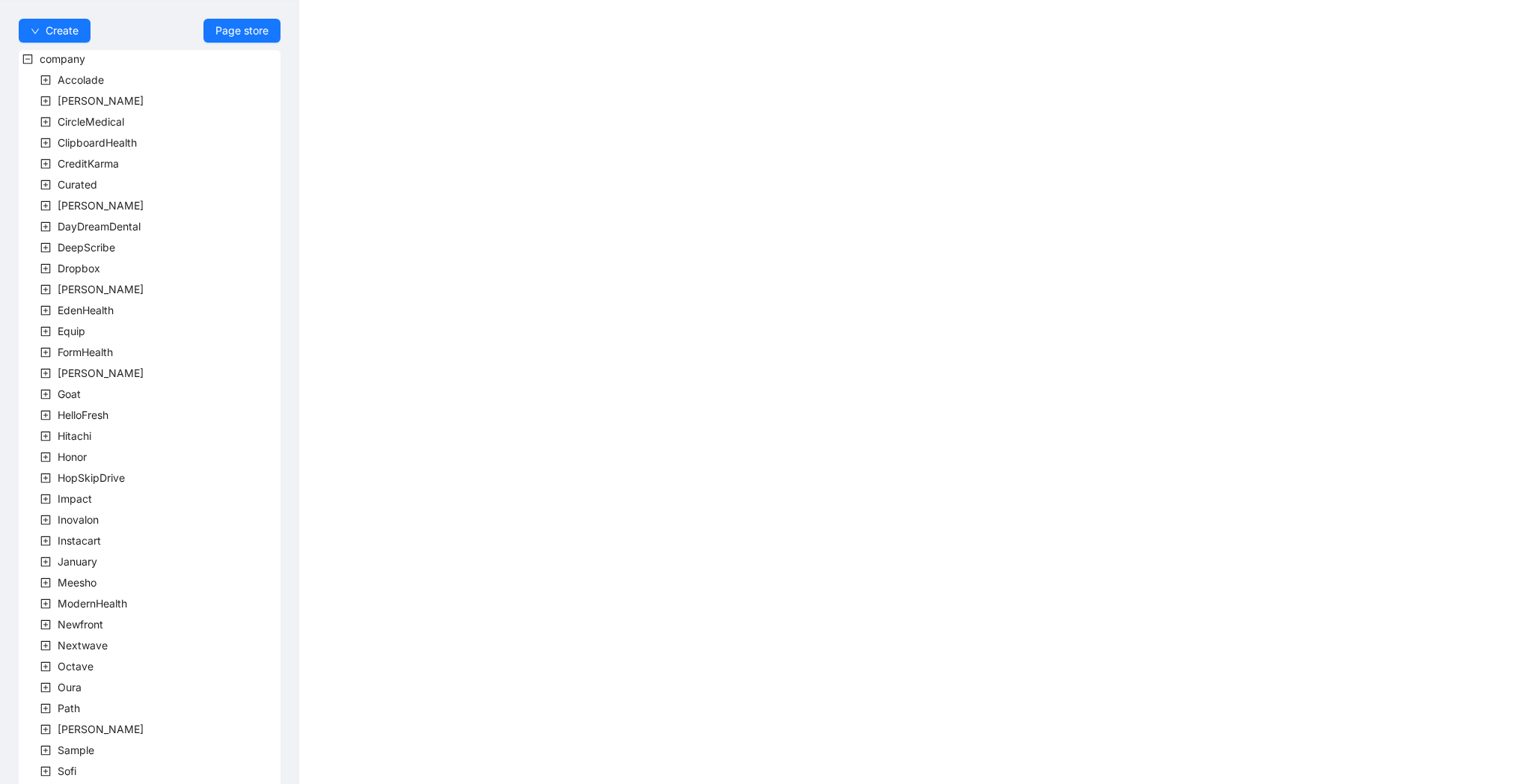
scroll to position [185, 0]
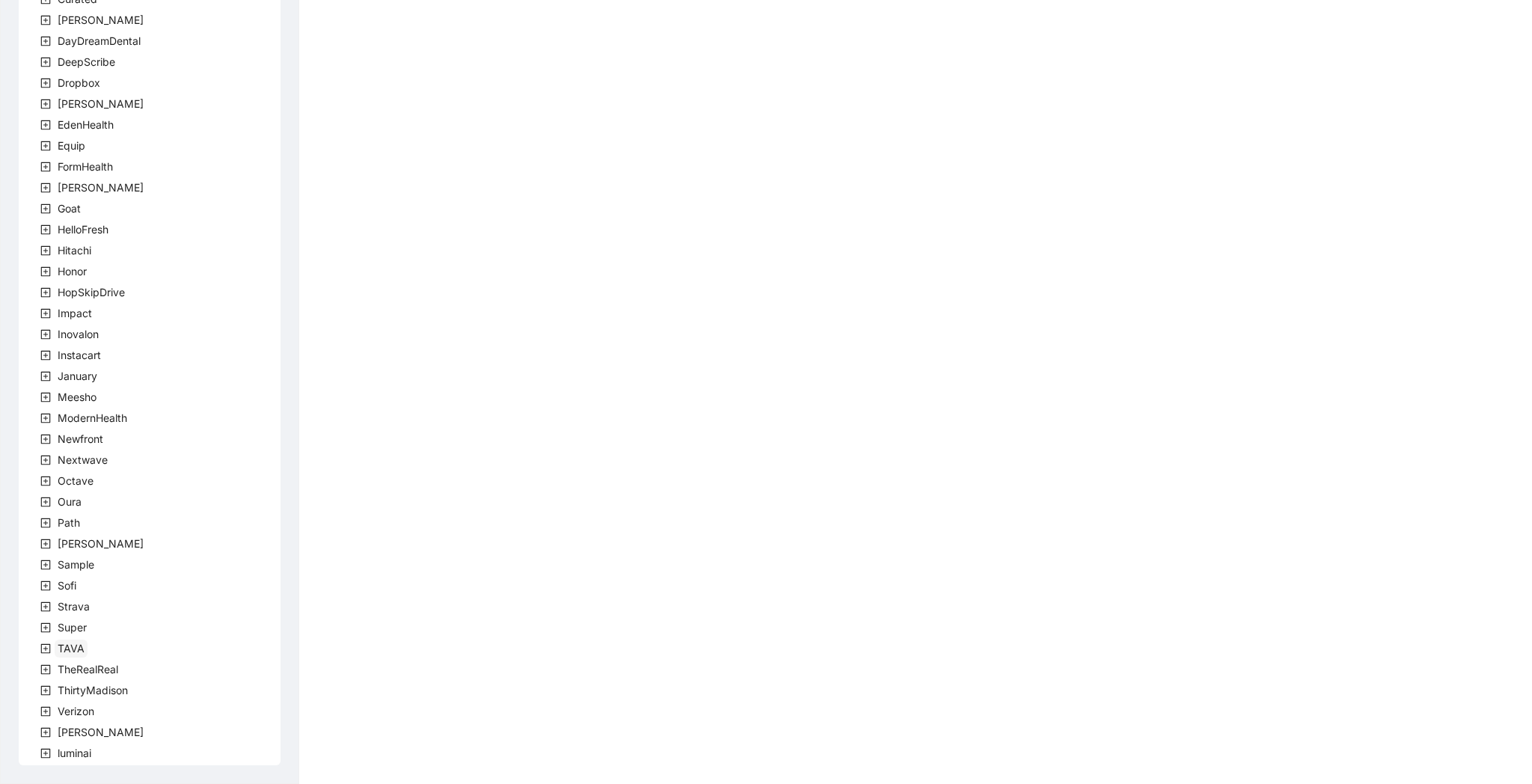
click at [61, 648] on span "TAVA" at bounding box center [71, 648] width 27 height 12
click at [75, 663] on span "team" at bounding box center [88, 669] width 25 height 12
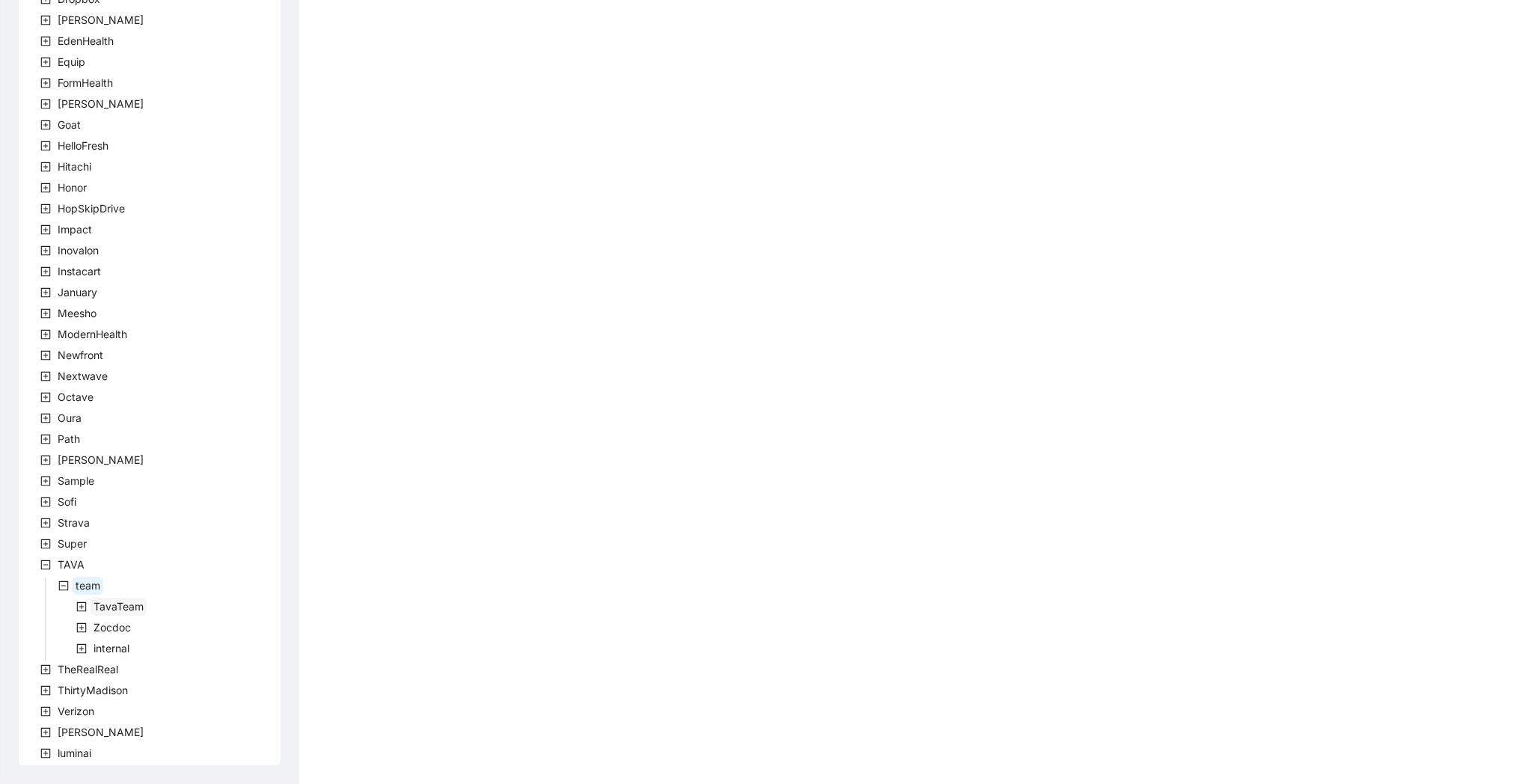
click at [135, 610] on span "TavaTeam" at bounding box center [119, 606] width 50 height 12
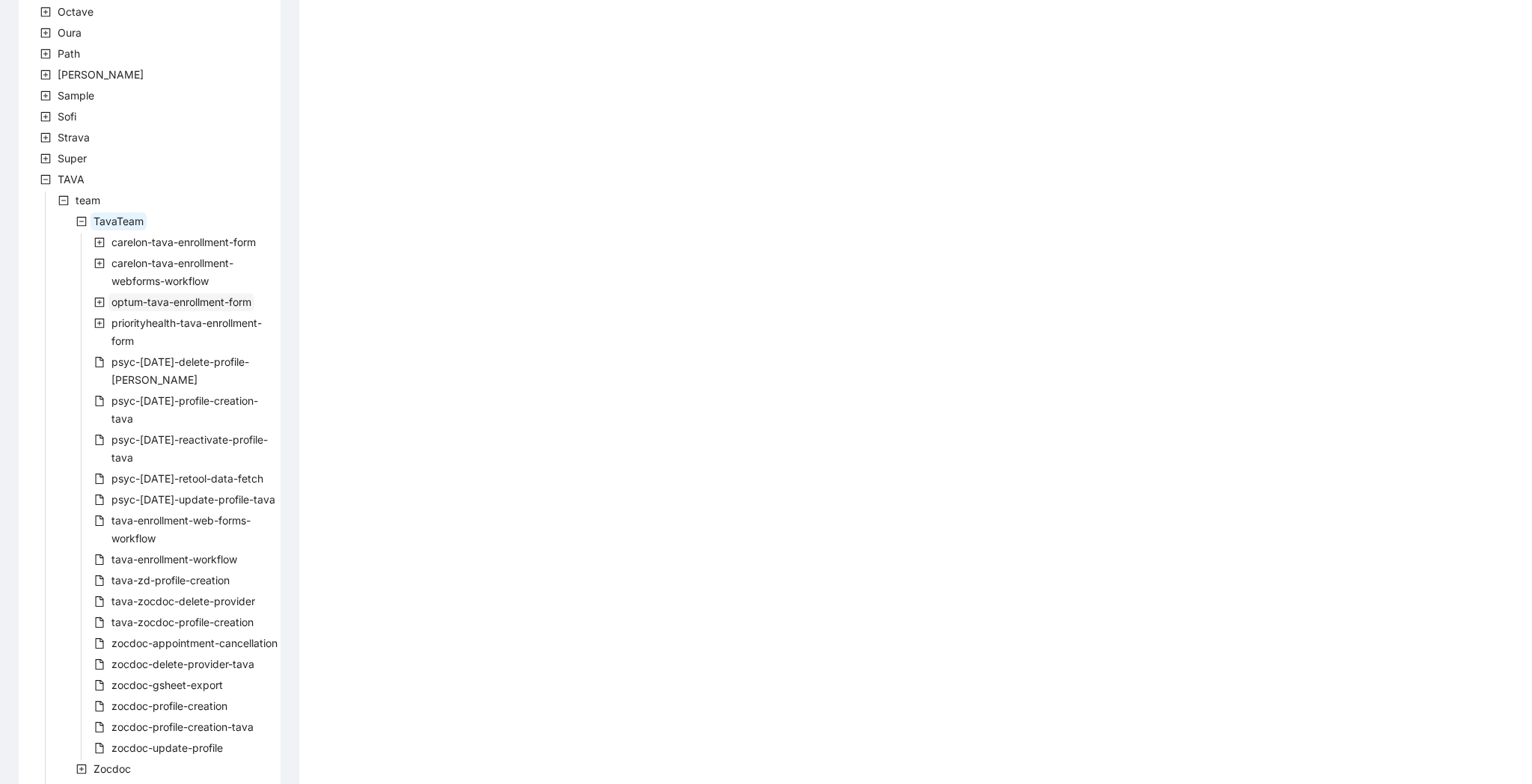
scroll to position [778, 0]
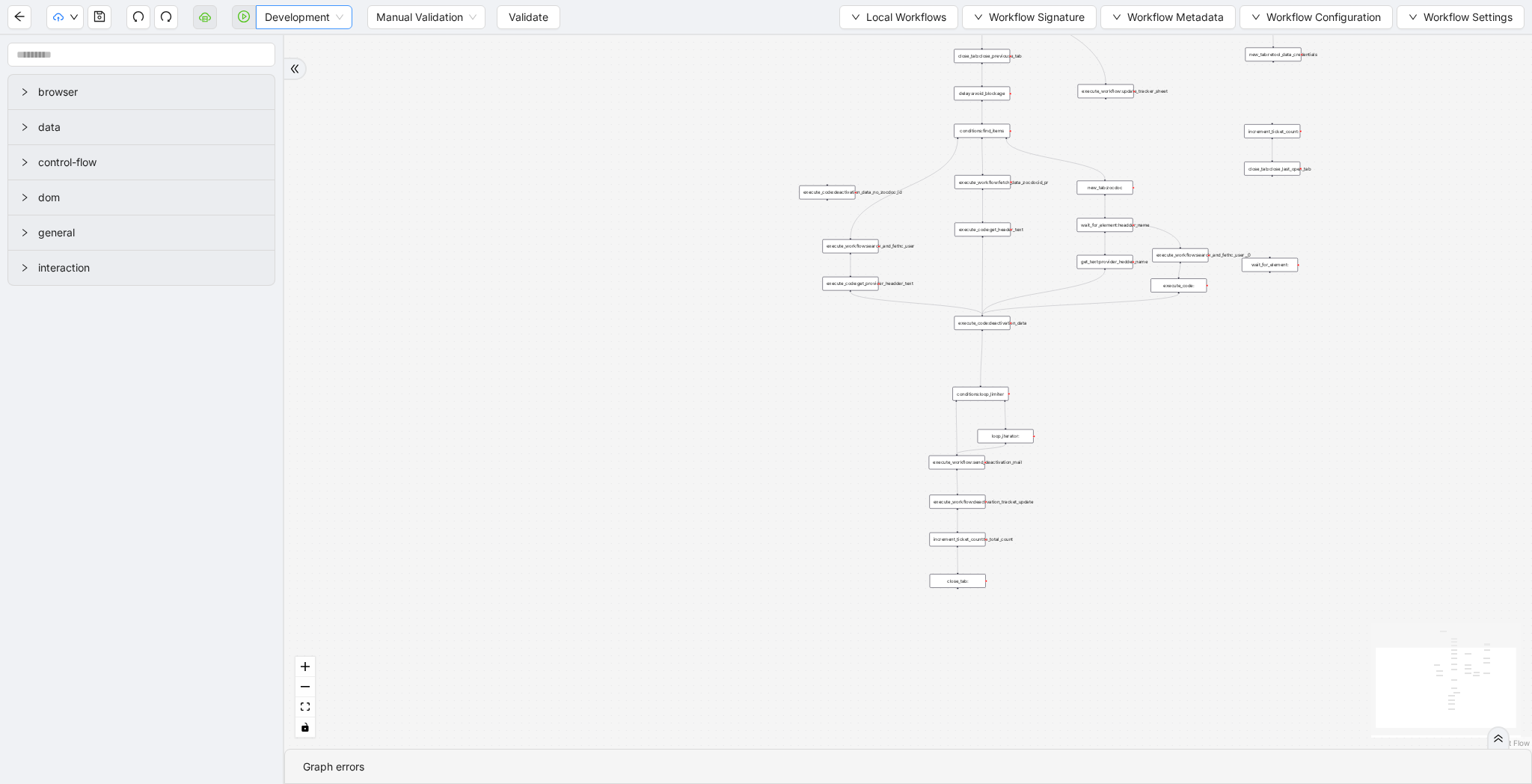
click at [340, 19] on span "Development" at bounding box center [303, 17] width 78 height 22
click at [327, 74] on div "Production" at bounding box center [304, 71] width 73 height 16
click at [510, 18] on span "Validate" at bounding box center [516, 17] width 40 height 16
click at [244, 22] on icon "play-circle" at bounding box center [244, 16] width 12 height 12
